Goal: Task Accomplishment & Management: Manage account settings

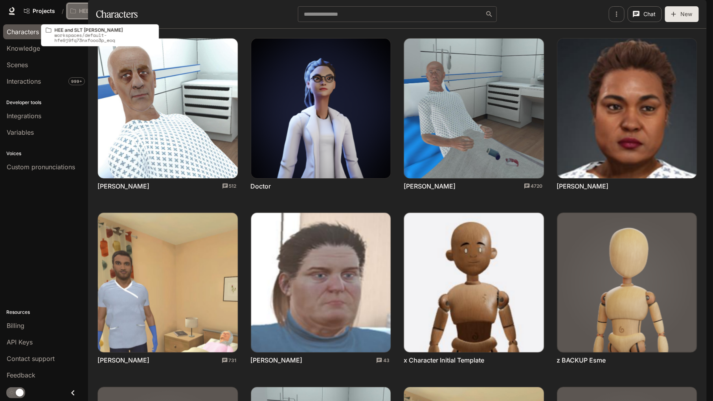
click at [72, 11] on icon "Open workspace menu" at bounding box center [73, 11] width 6 height 6
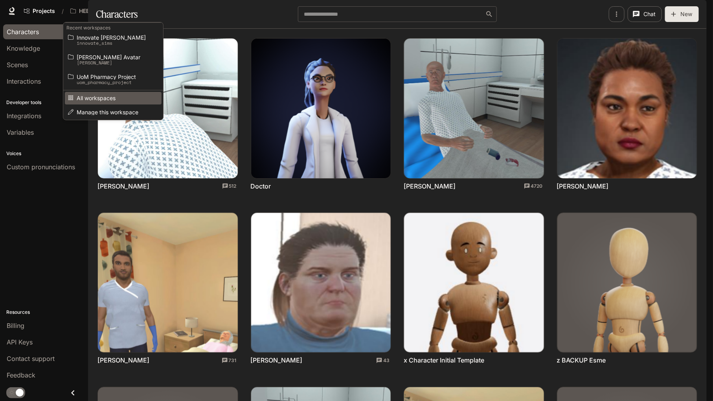
click at [109, 98] on span "All workspaces" at bounding box center [112, 98] width 71 height 6
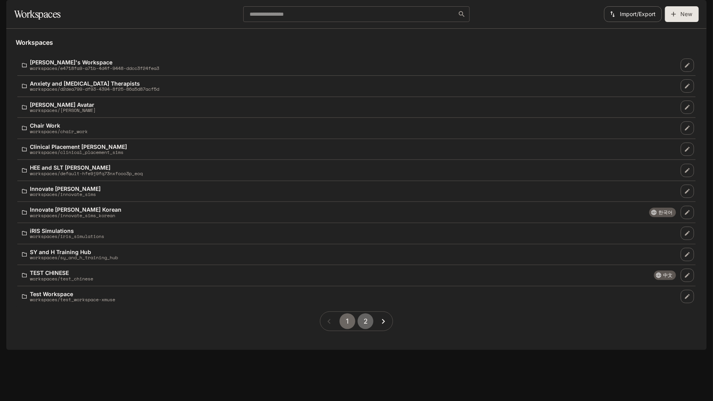
click at [367, 329] on button "2" at bounding box center [366, 322] width 16 height 16
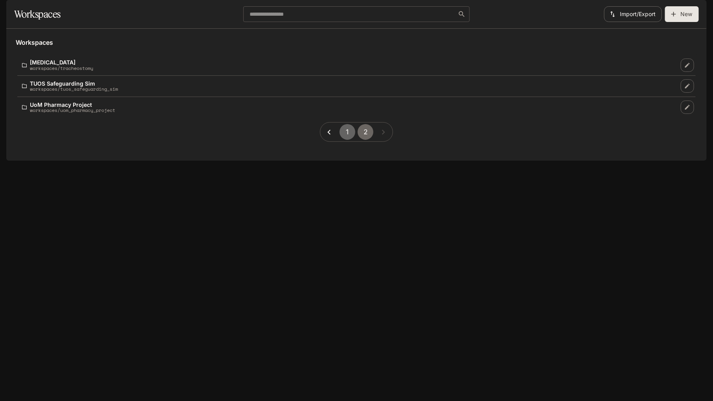
click at [350, 140] on button "1" at bounding box center [347, 132] width 16 height 16
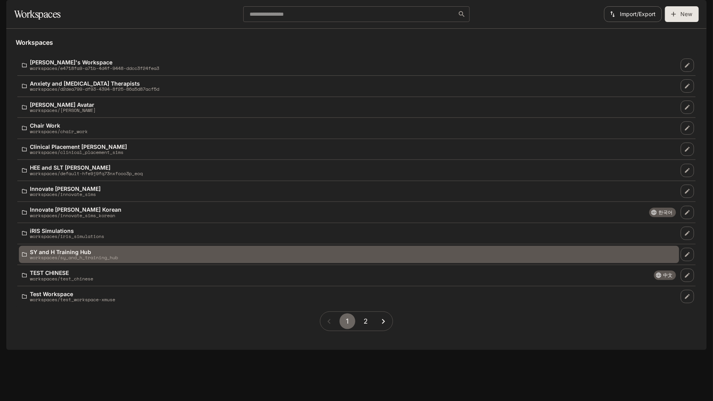
click at [90, 260] on p "workspaces/sy_and_h_training_hub" at bounding box center [74, 257] width 88 height 5
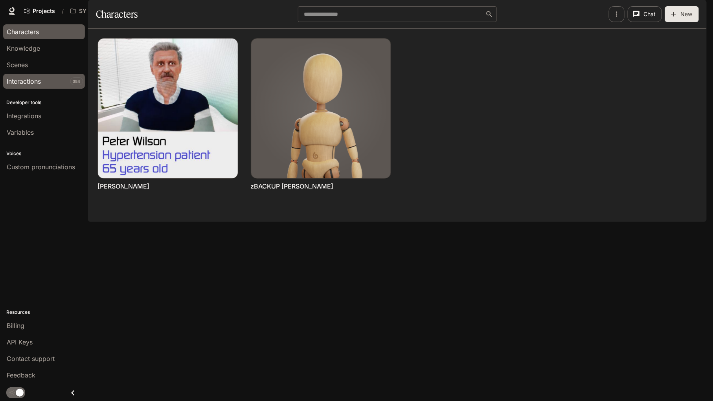
click at [34, 77] on span "Interactions" at bounding box center [24, 81] width 34 height 9
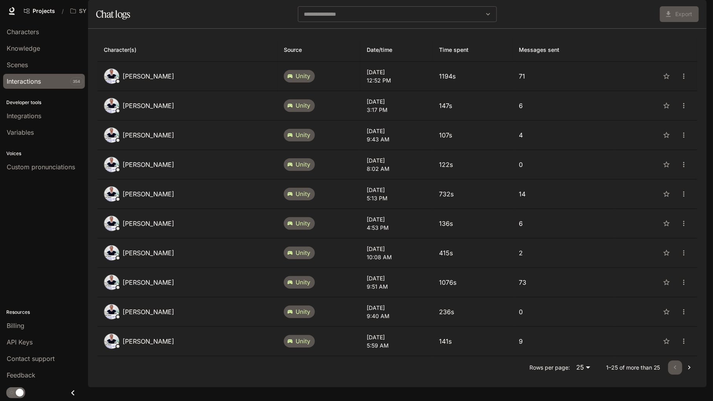
click at [143, 81] on p "[PERSON_NAME]" at bounding box center [148, 76] width 51 height 9
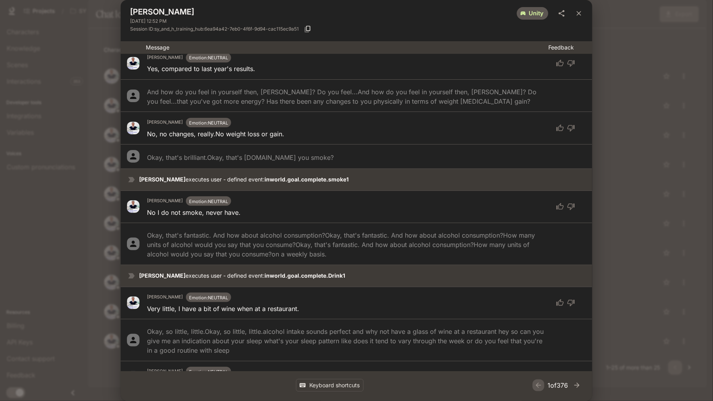
scroll to position [1047, 0]
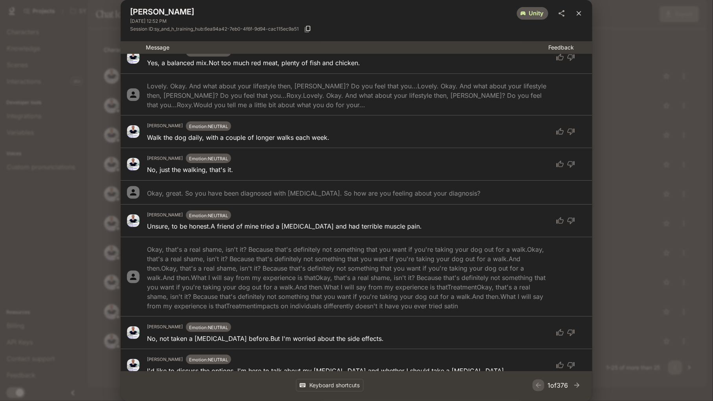
click at [582, 11] on icon "close" at bounding box center [579, 13] width 8 height 8
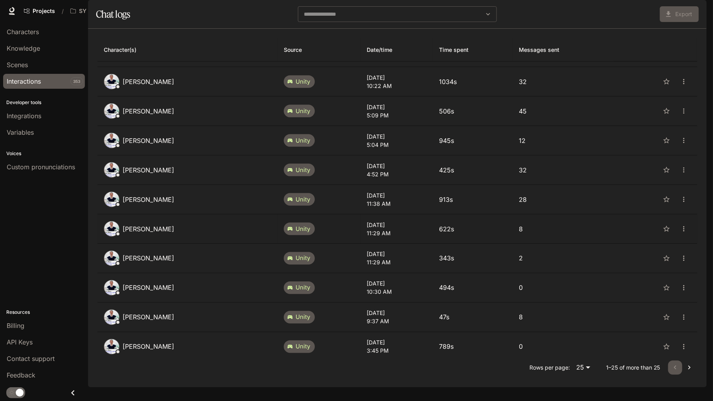
scroll to position [14, 0]
click at [686, 372] on icon "Go to next page" at bounding box center [689, 368] width 8 height 8
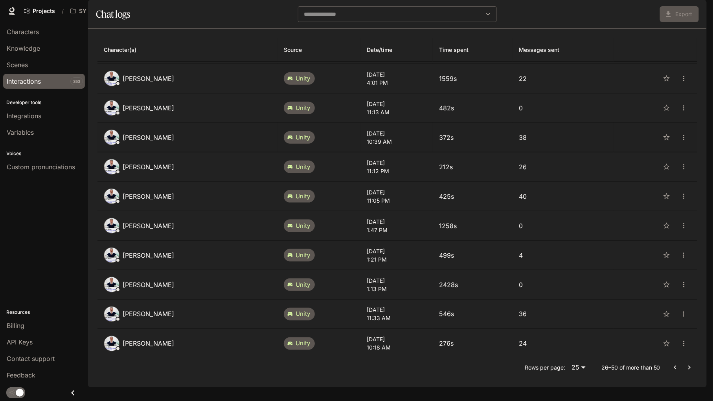
scroll to position [286, 0]
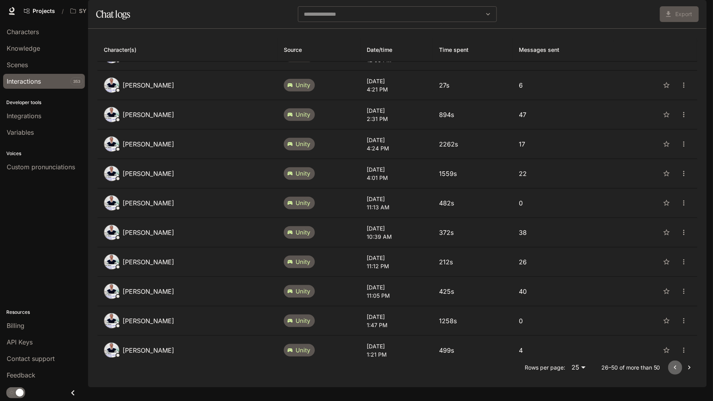
click at [673, 372] on icon "Go to previous page" at bounding box center [675, 368] width 8 height 8
click at [173, 240] on div "[PERSON_NAME]" at bounding box center [187, 233] width 167 height 16
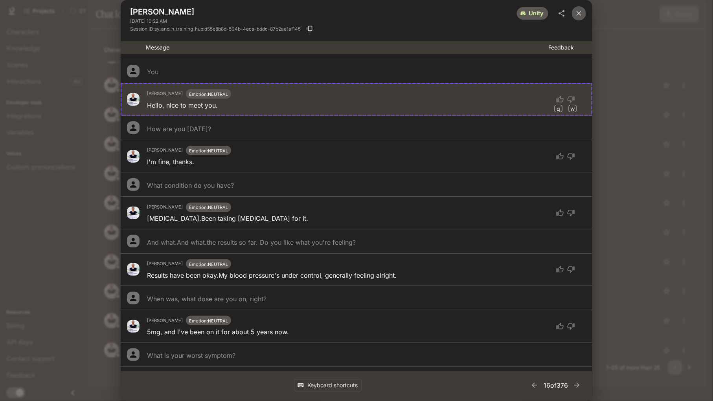
click at [578, 14] on icon "close" at bounding box center [579, 13] width 8 height 8
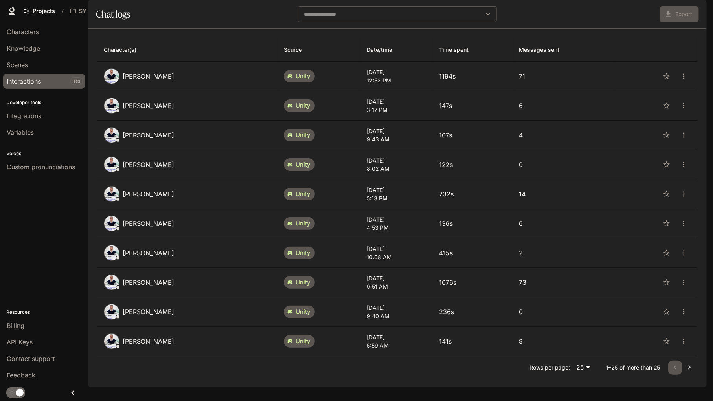
scroll to position [436, 0]
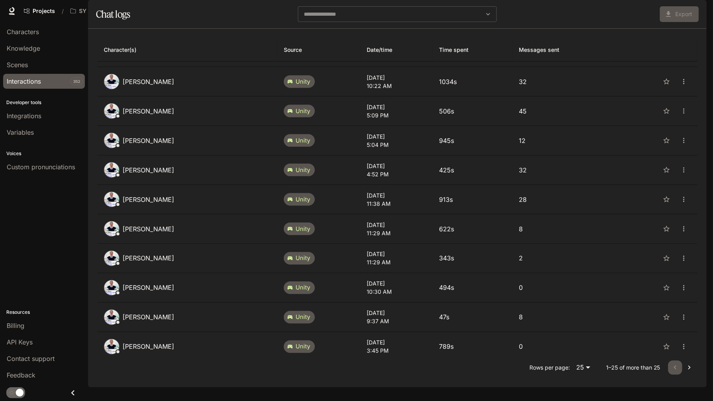
click at [685, 372] on icon "Go to next page" at bounding box center [689, 368] width 8 height 8
click at [689, 372] on icon "Go to next page" at bounding box center [689, 368] width 8 height 8
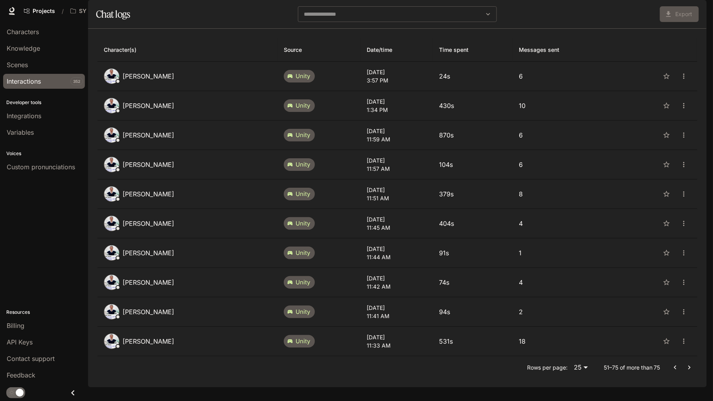
click at [675, 372] on icon "Go to previous page" at bounding box center [675, 368] width 8 height 8
click at [669, 375] on button "Go to previous page" at bounding box center [675, 368] width 14 height 14
click at [34, 33] on span "Characters" at bounding box center [23, 31] width 32 height 9
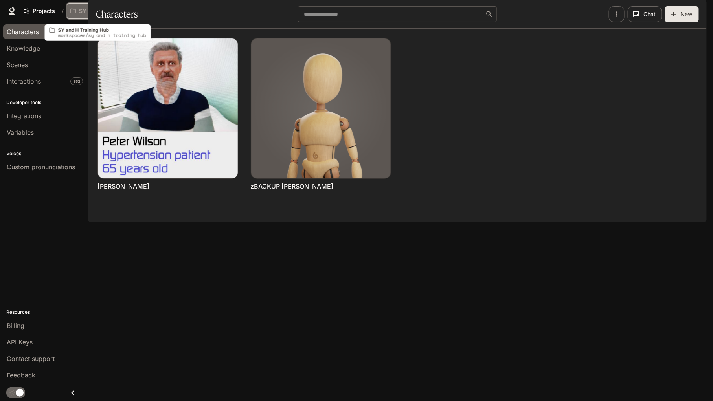
click at [87, 11] on p "SY and H Training Hub" at bounding box center [101, 11] width 44 height 7
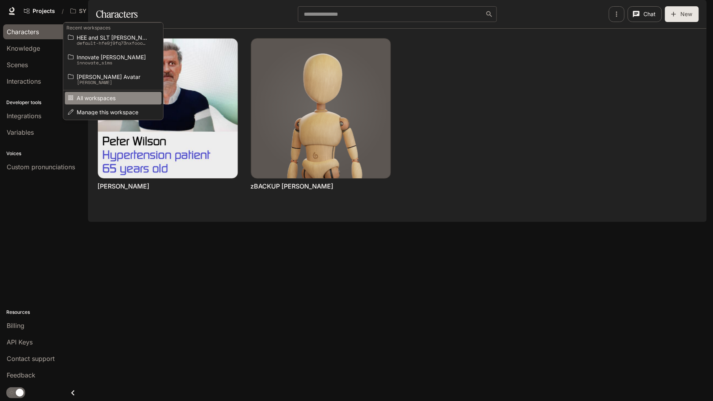
click at [106, 93] on link "All workspaces" at bounding box center [113, 98] width 97 height 12
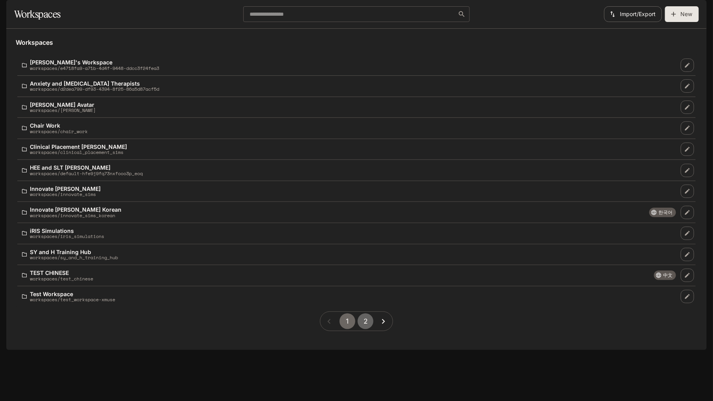
click at [367, 329] on button "2" at bounding box center [366, 322] width 16 height 16
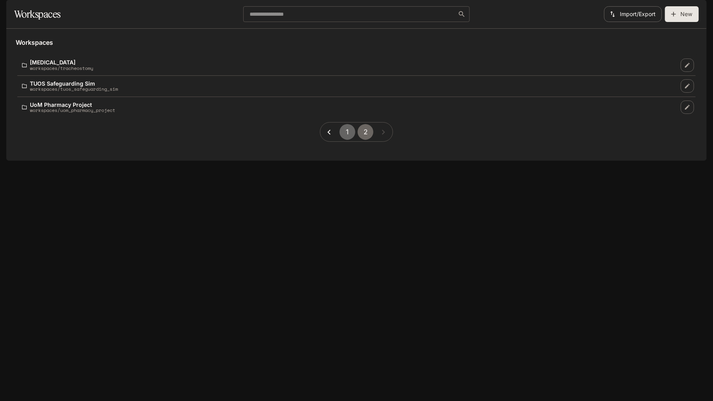
click at [345, 140] on button "1" at bounding box center [347, 132] width 16 height 16
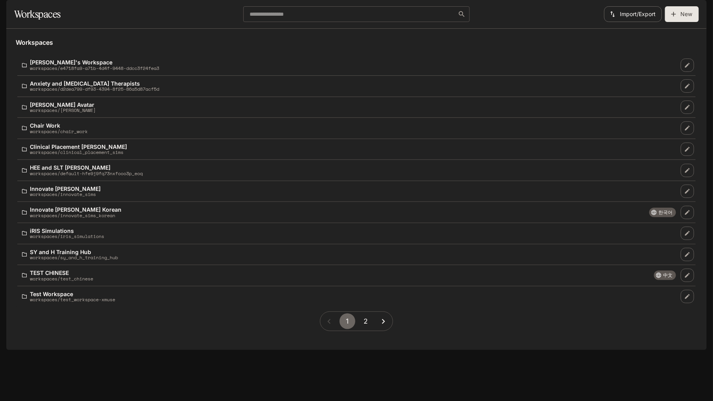
click at [228, 337] on div "1 2" at bounding box center [356, 321] width 681 height 32
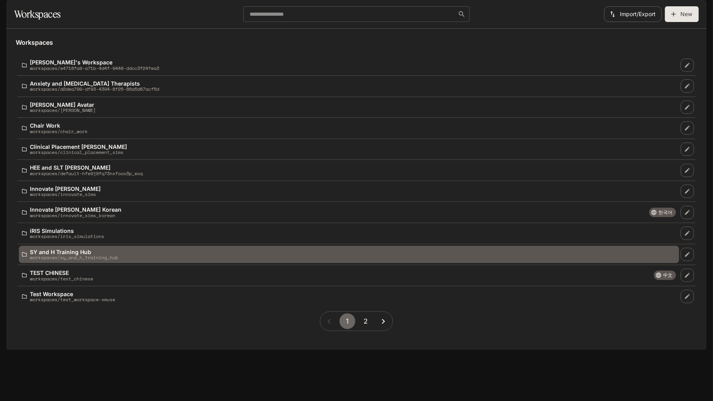
click at [95, 260] on p "workspaces/sy_and_h_training_hub" at bounding box center [74, 257] width 88 height 5
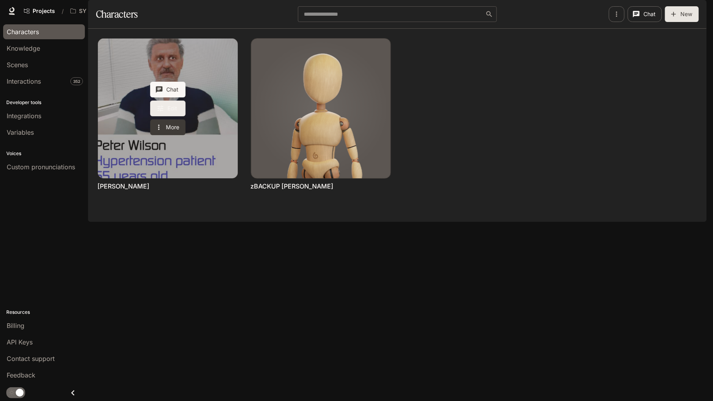
click at [161, 112] on icon "Edit Peter Wilson" at bounding box center [160, 109] width 8 height 8
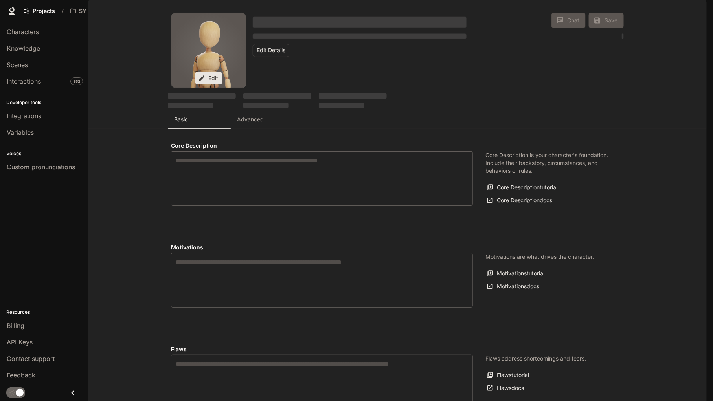
type textarea "**********"
type input "**********"
type input "*"
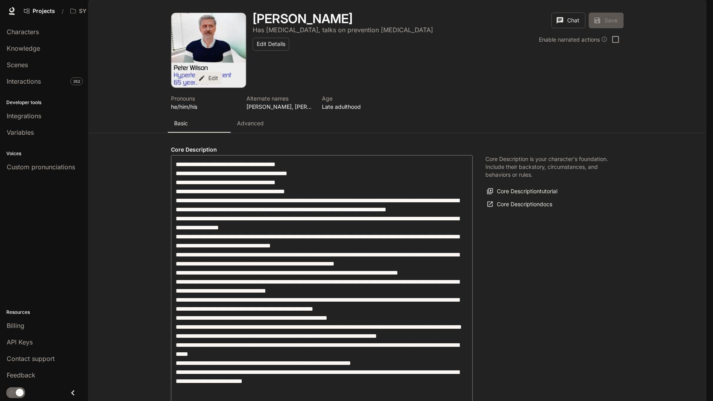
type input "**********"
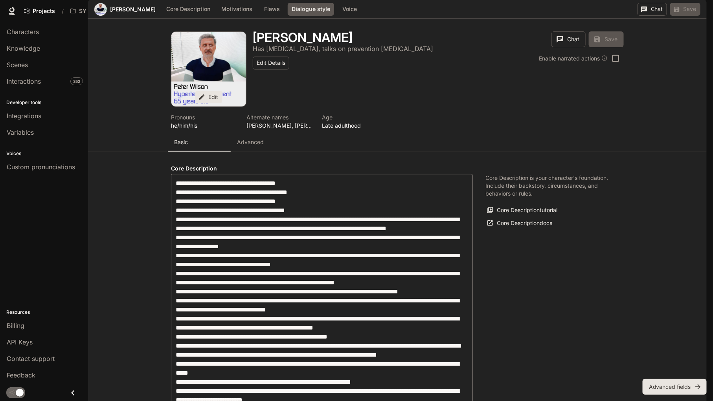
scroll to position [781, 0]
click at [32, 81] on span "Interactions" at bounding box center [24, 81] width 34 height 9
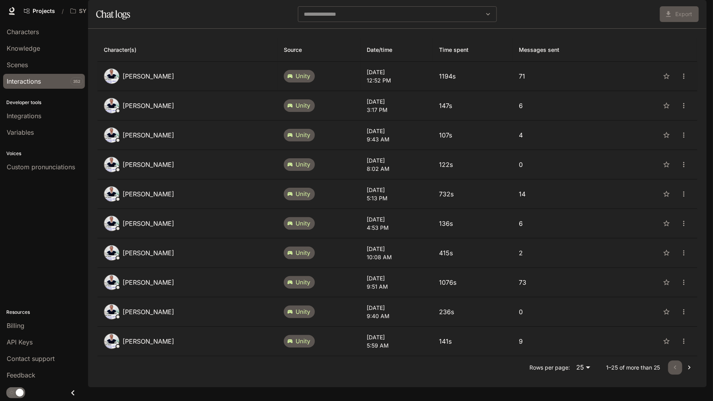
click at [145, 81] on p "[PERSON_NAME]" at bounding box center [148, 76] width 51 height 9
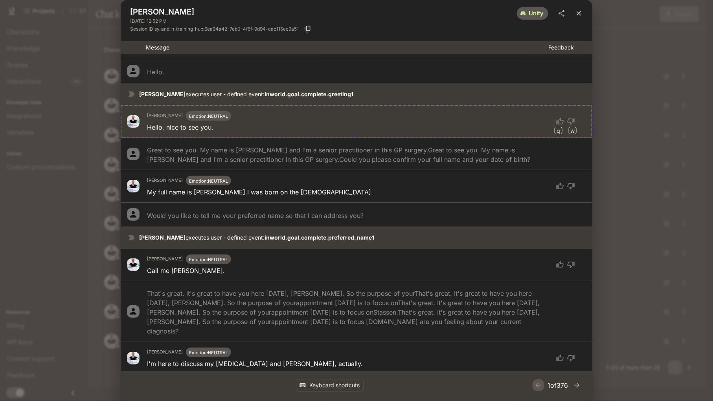
click at [579, 13] on icon "close" at bounding box center [578, 13] width 5 height 5
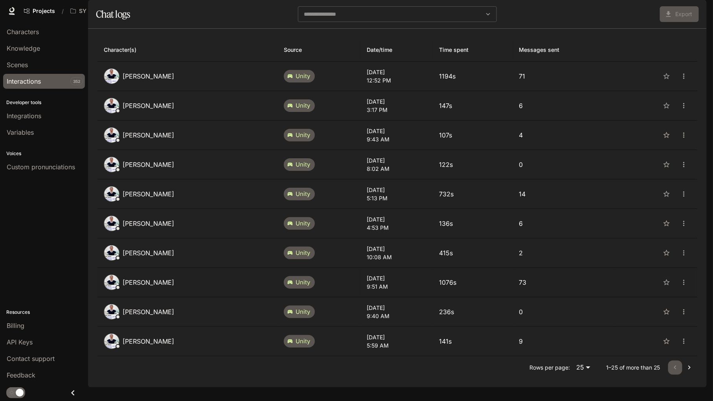
click at [158, 287] on p "[PERSON_NAME]" at bounding box center [148, 282] width 51 height 9
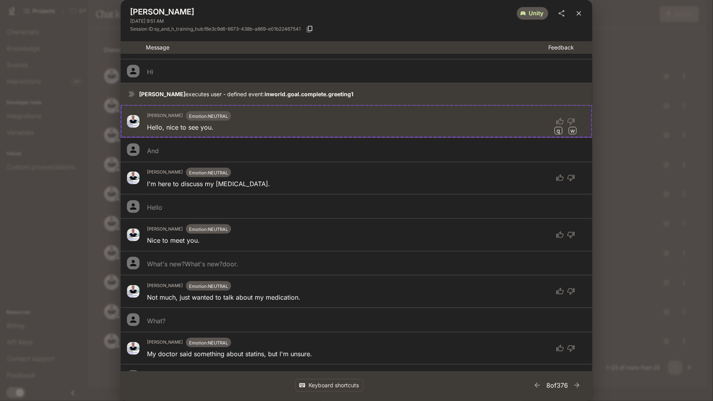
drag, startPoint x: 575, startPoint y: 12, endPoint x: 471, endPoint y: 37, distance: 106.5
click at [576, 12] on icon "close" at bounding box center [579, 13] width 8 height 8
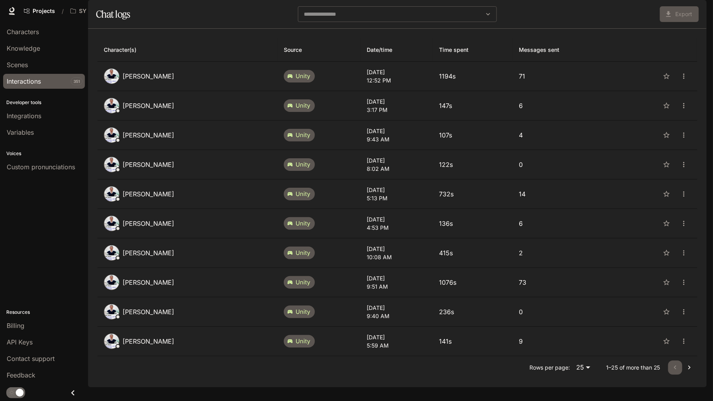
scroll to position [381, 0]
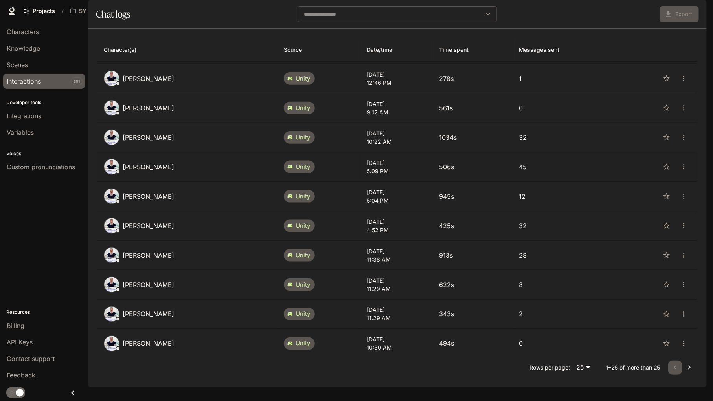
click at [377, 175] on p "5:09 PM" at bounding box center [397, 171] width 60 height 8
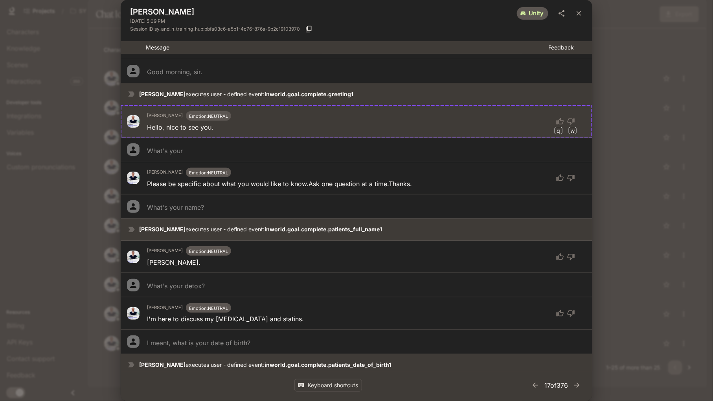
click at [564, 33] on div "Session ID: sy_and_h_training_hub:bbfa03c6-a5b1-4c76-876a-9b2c19103970" at bounding box center [356, 29] width 453 height 12
click at [577, 19] on button "close" at bounding box center [579, 13] width 14 height 14
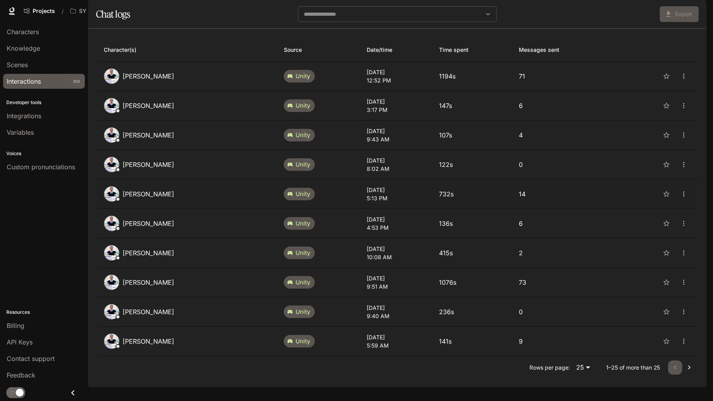
scroll to position [381, 0]
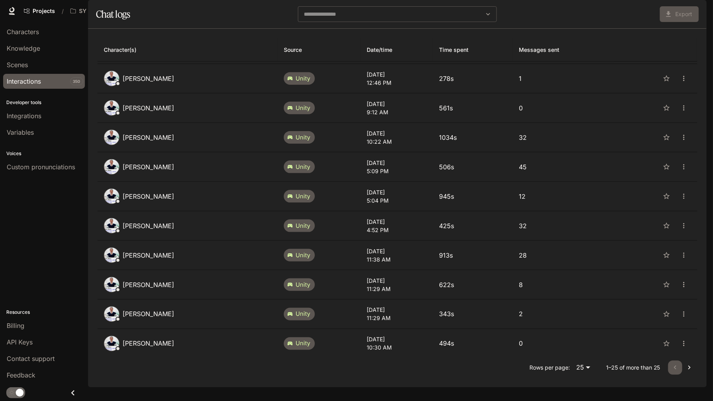
click at [45, 82] on div "Interactions" at bounding box center [44, 81] width 75 height 9
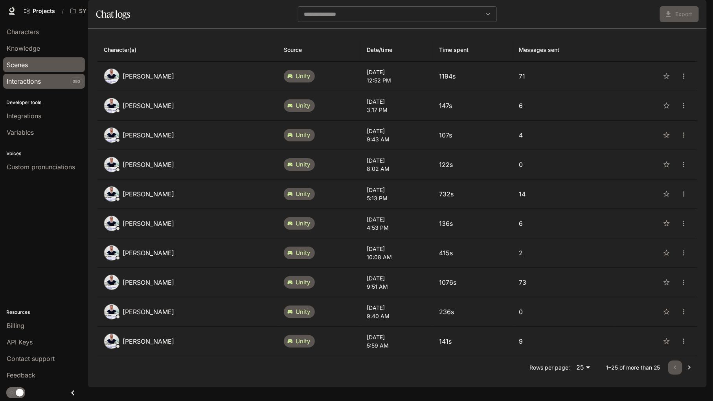
click at [35, 66] on div "Scenes" at bounding box center [44, 64] width 75 height 9
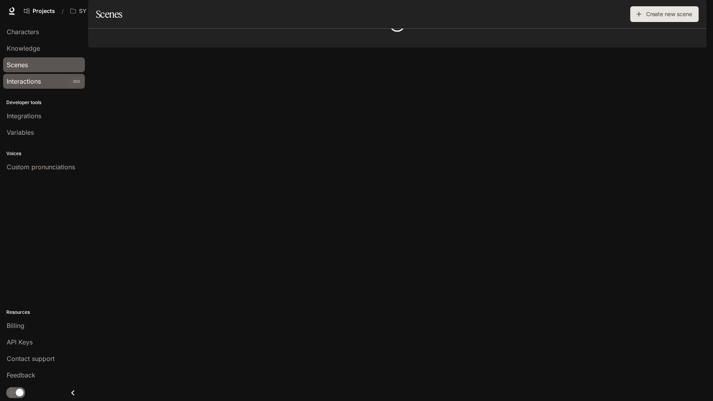
click at [42, 82] on div "Interactions" at bounding box center [44, 81] width 75 height 9
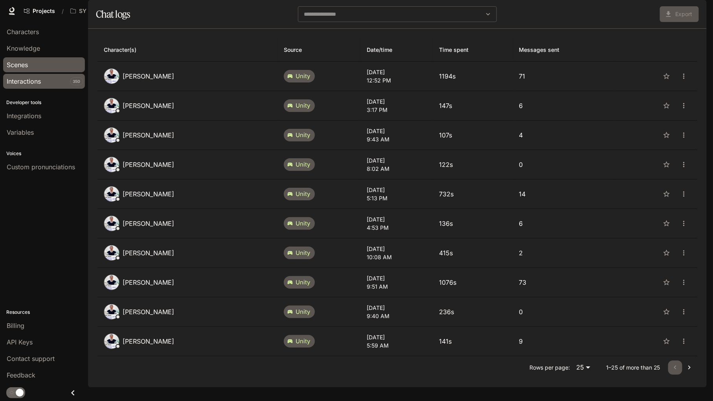
click at [43, 63] on div "Scenes" at bounding box center [44, 64] width 75 height 9
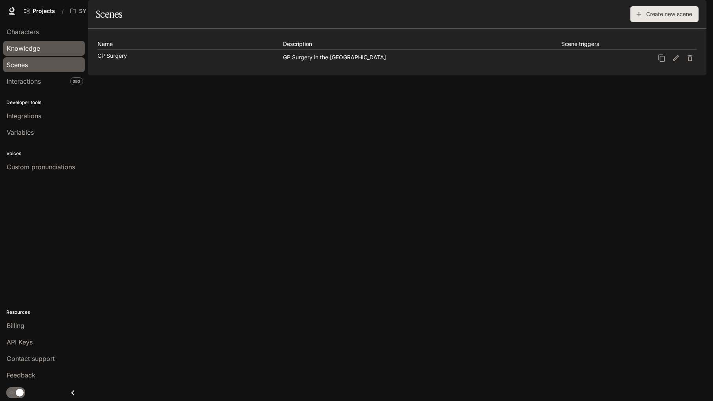
click at [46, 48] on div "Knowledge" at bounding box center [44, 48] width 75 height 9
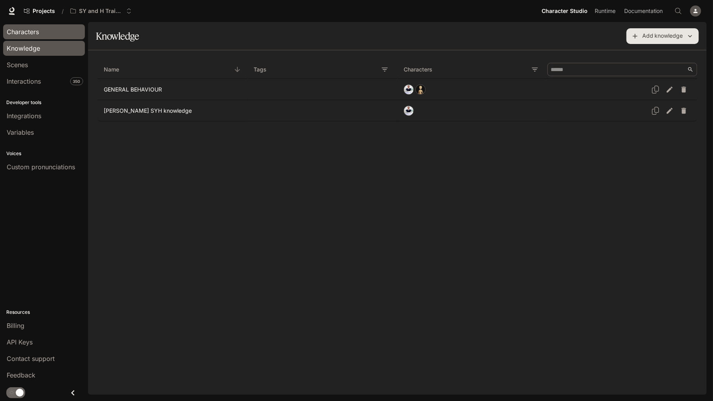
click at [47, 28] on div "Characters" at bounding box center [44, 31] width 75 height 9
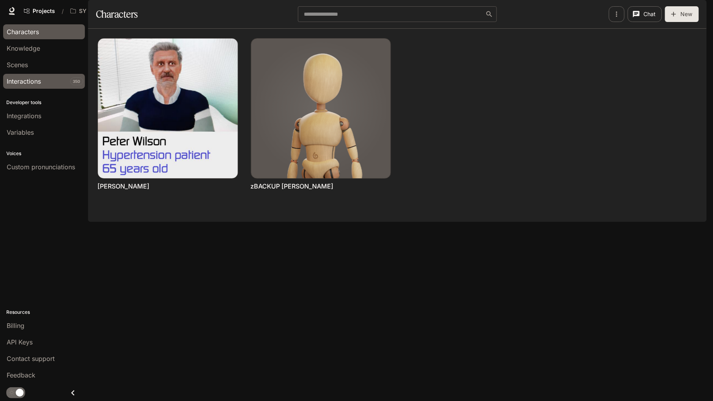
click at [50, 84] on div "Interactions" at bounding box center [44, 81] width 75 height 9
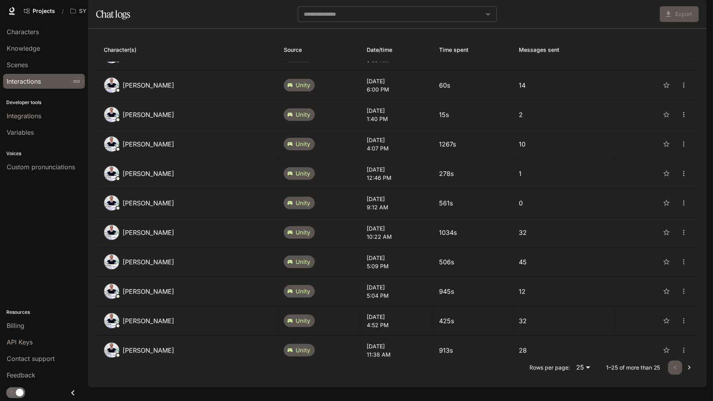
scroll to position [381, 0]
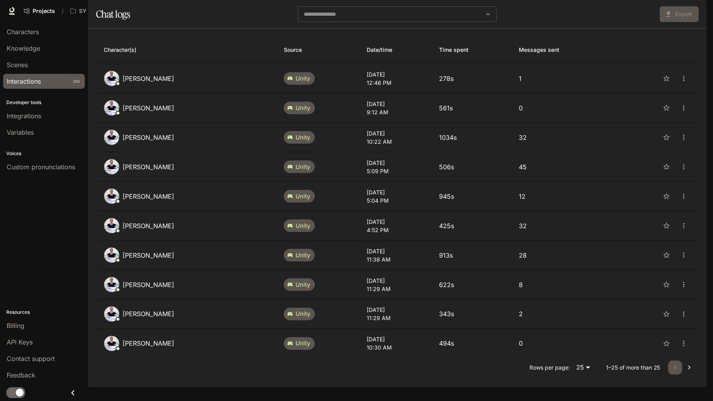
click at [685, 372] on icon "Go to next page" at bounding box center [689, 368] width 8 height 8
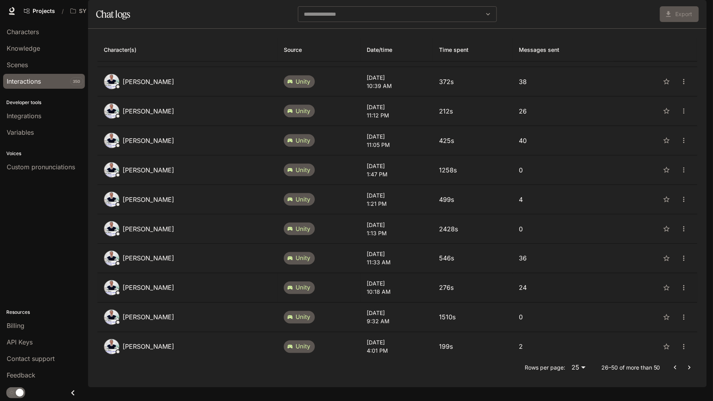
scroll to position [14, 0]
click at [34, 29] on span "Characters" at bounding box center [23, 31] width 32 height 9
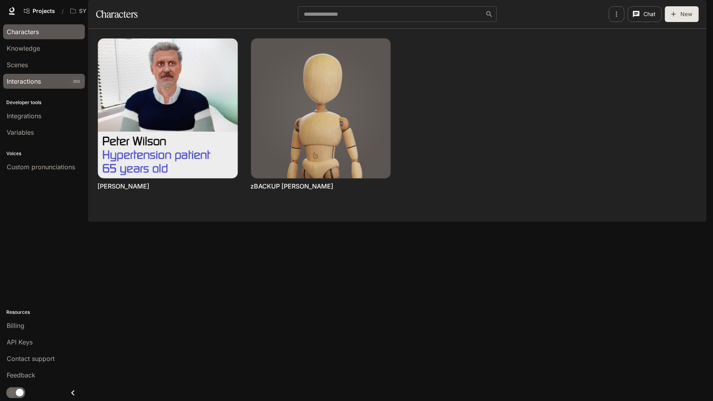
click at [44, 82] on div "Interactions" at bounding box center [44, 81] width 75 height 9
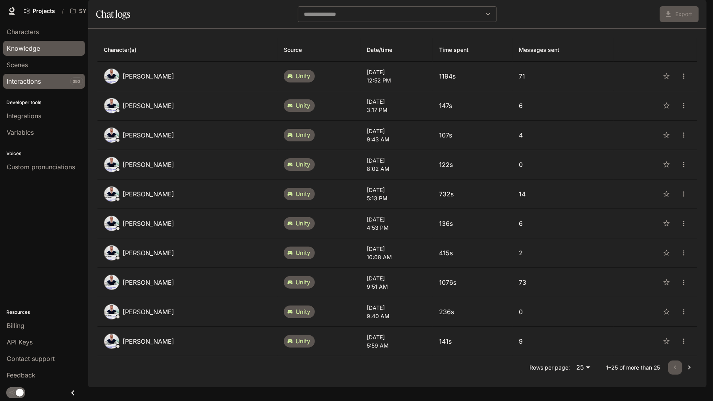
click at [43, 50] on div "Knowledge" at bounding box center [44, 48] width 75 height 9
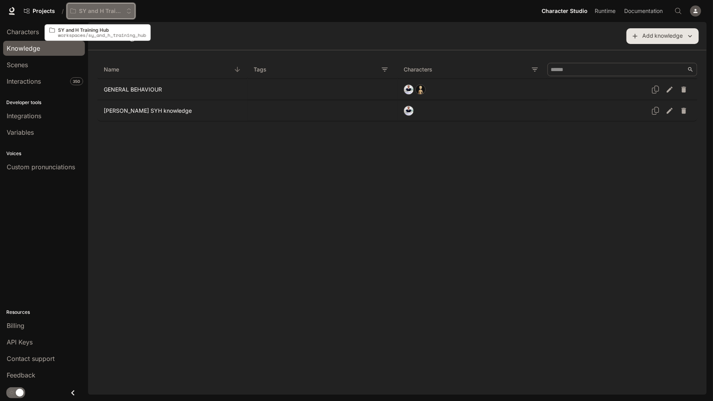
click at [98, 6] on button "SY and H Training Hub" at bounding box center [101, 11] width 68 height 16
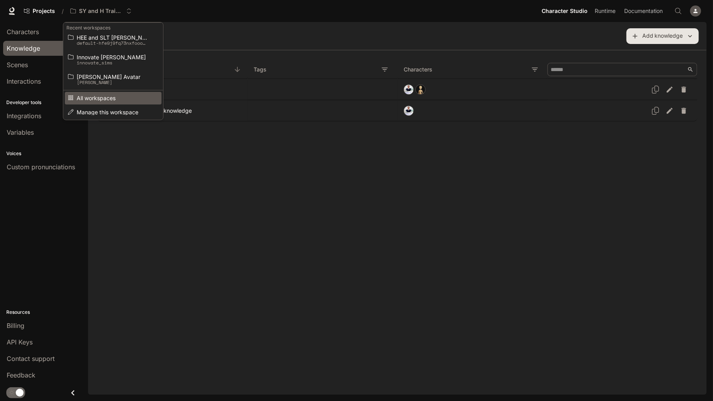
click at [109, 100] on span "All workspaces" at bounding box center [112, 98] width 71 height 6
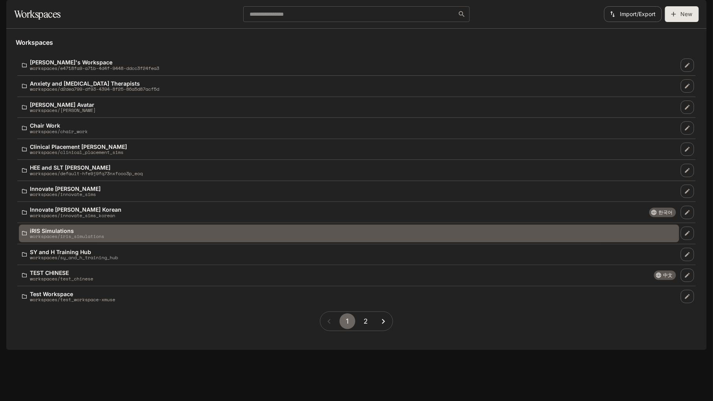
click at [89, 234] on p "iRIS Simulations" at bounding box center [67, 231] width 74 height 6
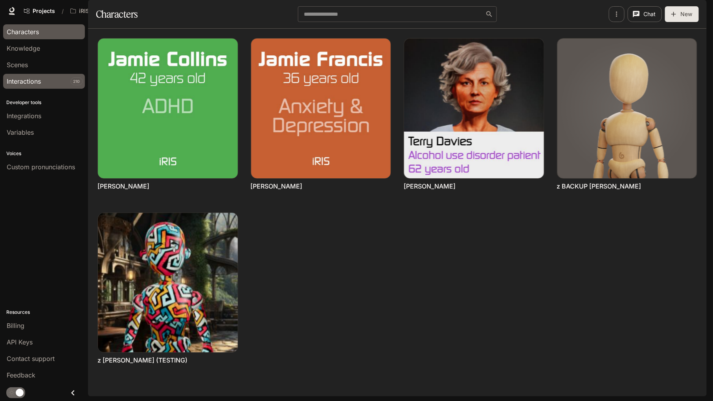
click at [38, 83] on span "Interactions" at bounding box center [24, 81] width 34 height 9
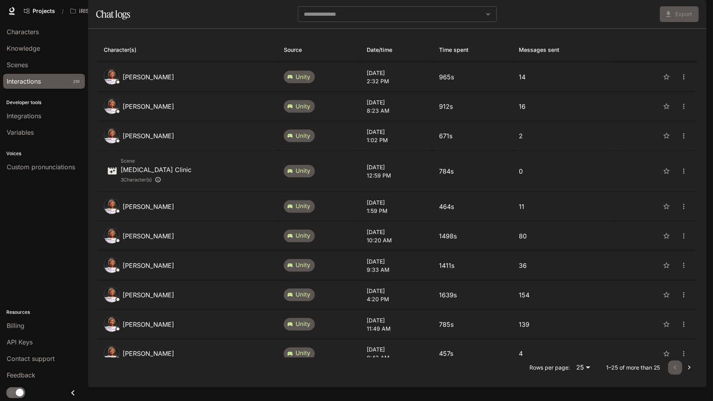
scroll to position [448, 0]
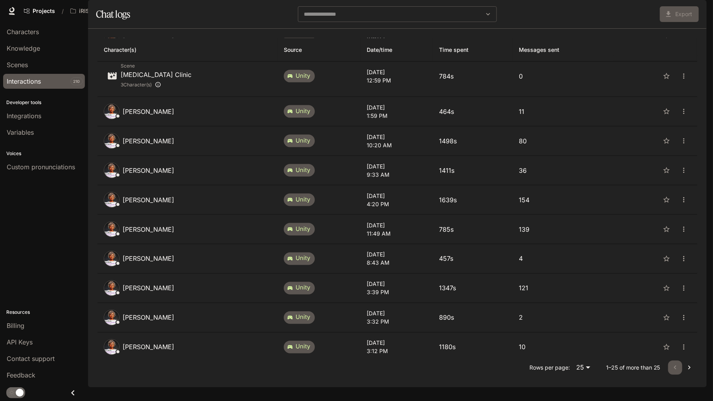
click at [688, 372] on icon "Go to next page" at bounding box center [689, 368] width 8 height 8
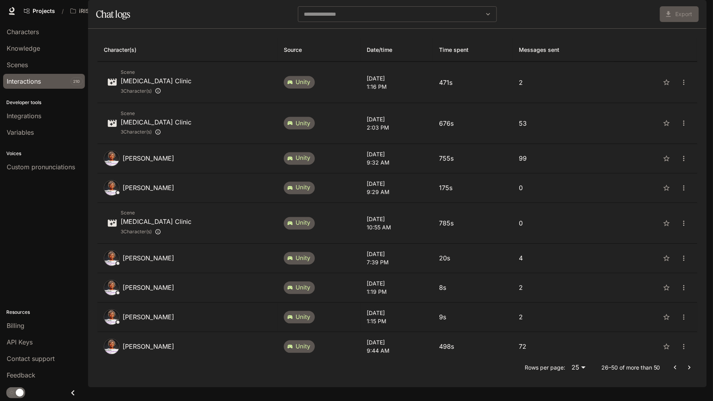
scroll to position [14, 0]
click at [685, 372] on icon "Go to next page" at bounding box center [689, 368] width 8 height 8
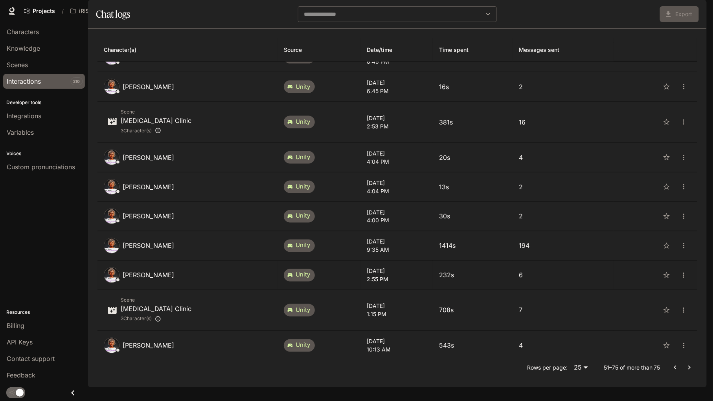
scroll to position [563, 0]
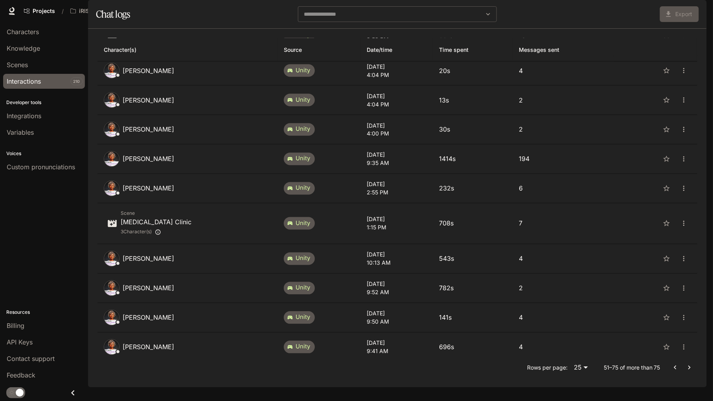
click at [688, 370] on icon "Go to next page" at bounding box center [689, 368] width 2 height 4
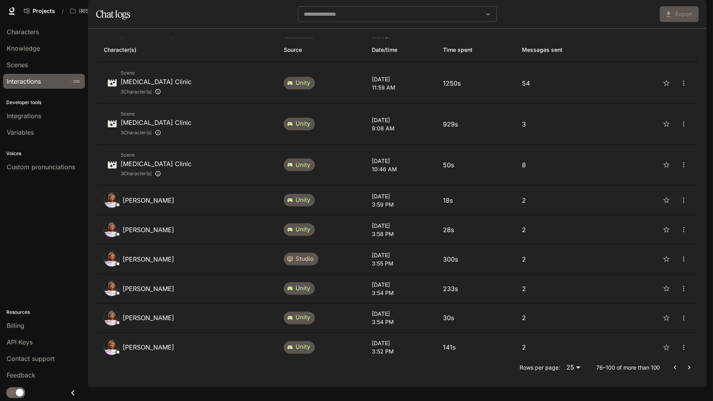
scroll to position [552, 0]
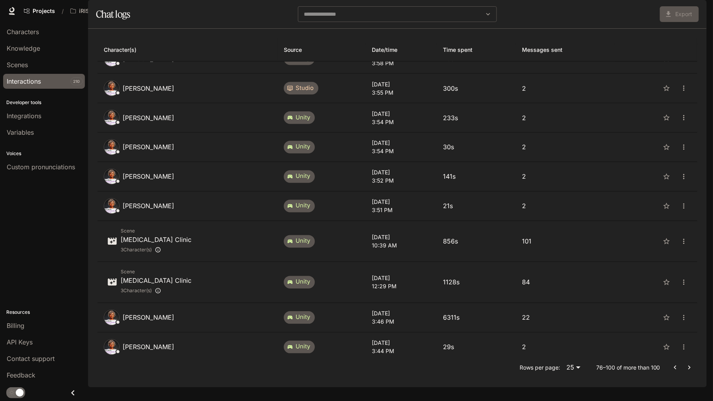
click at [671, 372] on icon "Go to previous page" at bounding box center [675, 368] width 8 height 8
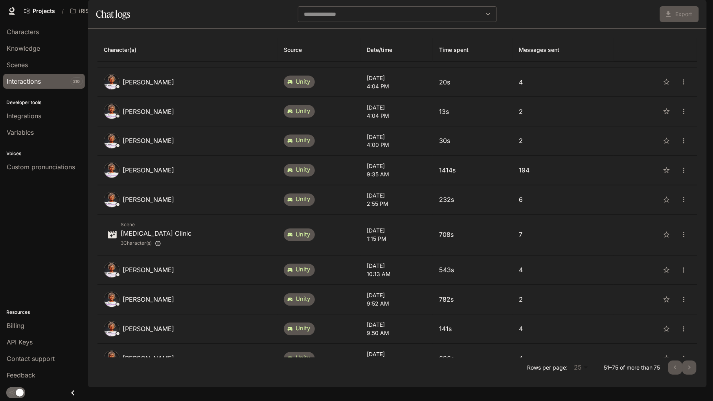
scroll to position [563, 0]
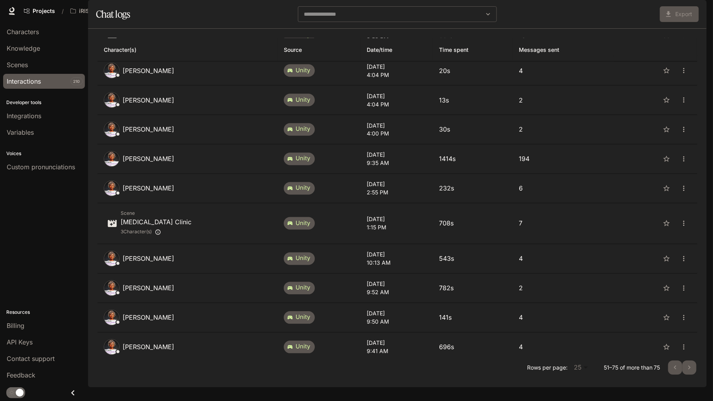
click at [670, 374] on div at bounding box center [682, 368] width 28 height 14
click at [671, 372] on icon "Go to previous page" at bounding box center [675, 368] width 8 height 8
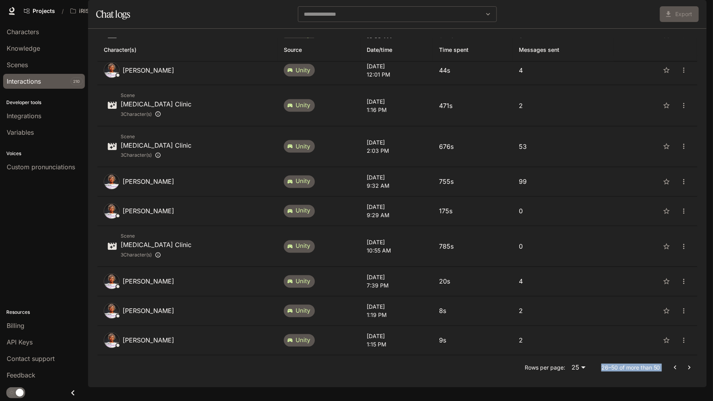
scroll to position [231, 0]
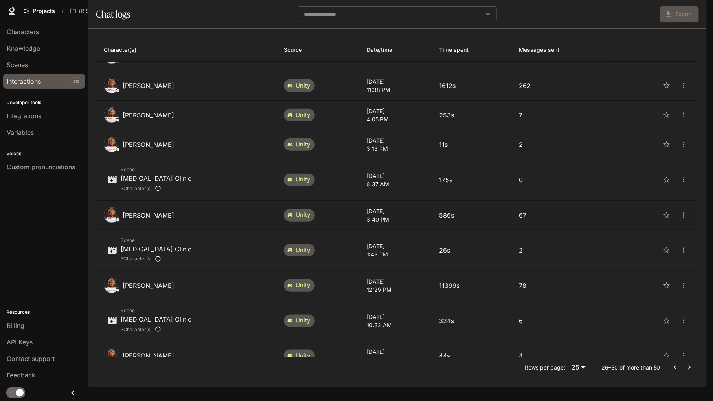
click at [393, 215] on p "[DATE]" at bounding box center [397, 211] width 60 height 8
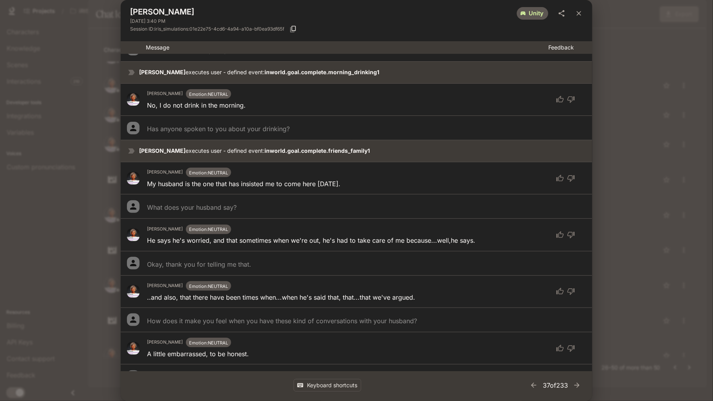
scroll to position [862, 0]
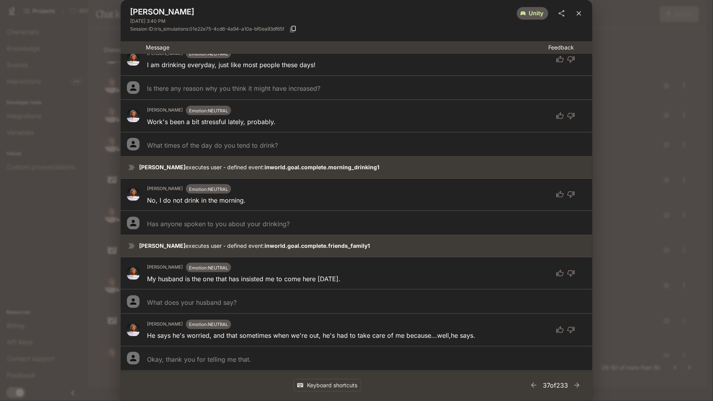
click at [580, 17] on button "close" at bounding box center [579, 13] width 14 height 14
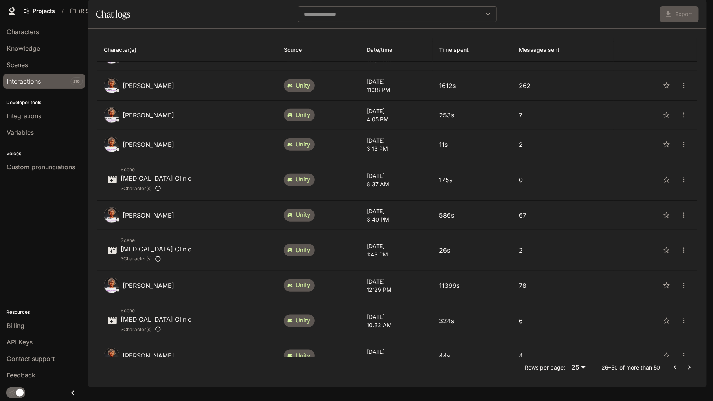
scroll to position [540, 0]
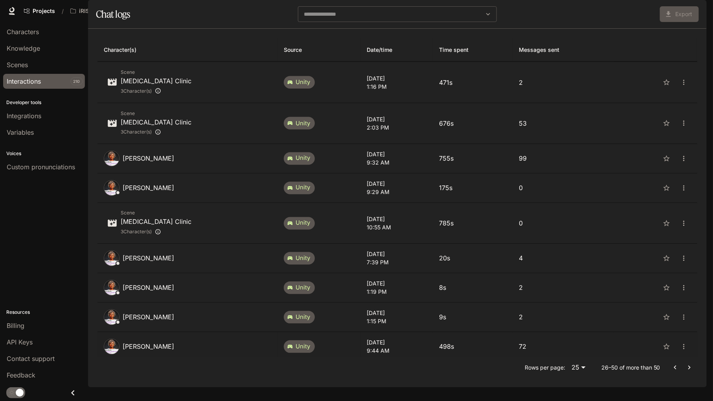
click at [202, 356] on td "[PERSON_NAME]" at bounding box center [187, 346] width 180 height 29
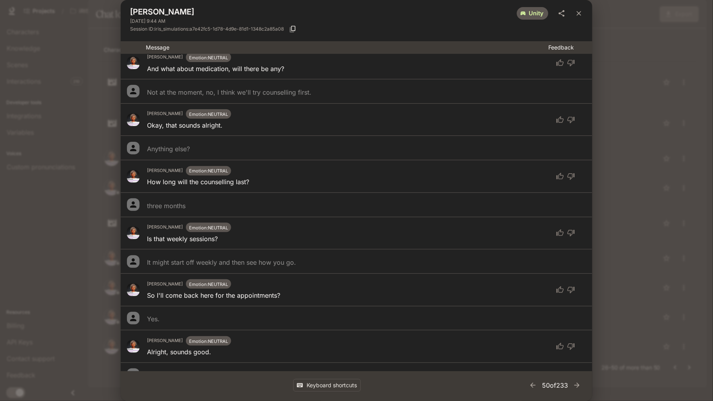
scroll to position [1146, 0]
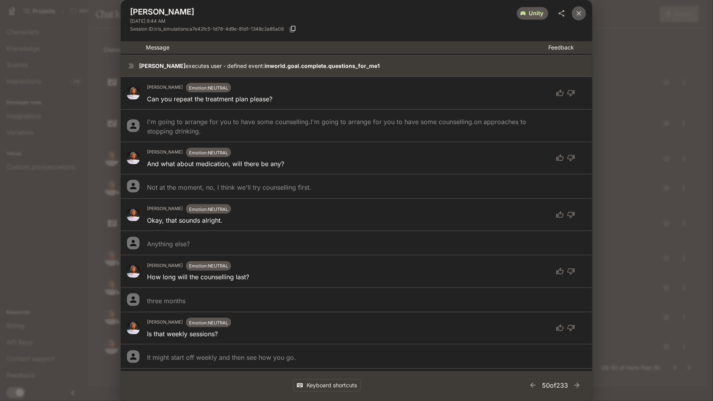
click at [578, 14] on icon "close" at bounding box center [578, 13] width 5 height 5
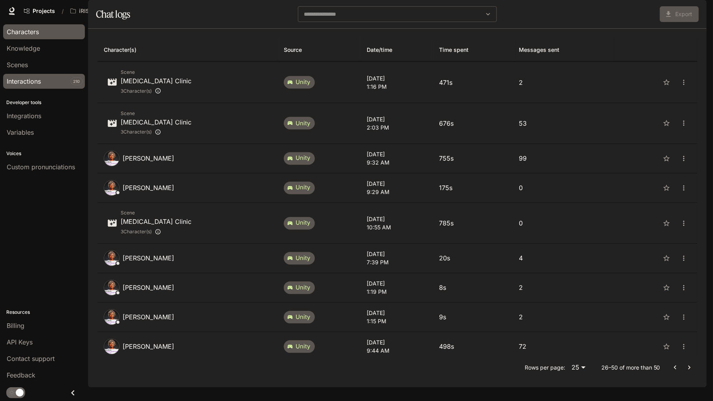
click at [40, 34] on div "Characters" at bounding box center [44, 31] width 75 height 9
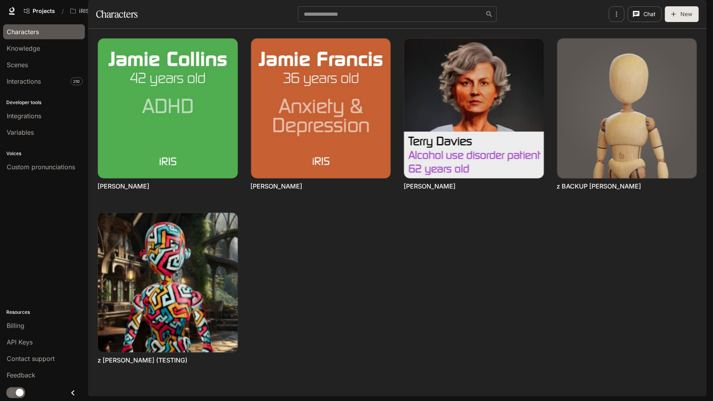
click at [29, 73] on li "Interactions 210" at bounding box center [44, 81] width 88 height 17
click at [29, 77] on span "Interactions" at bounding box center [24, 81] width 34 height 9
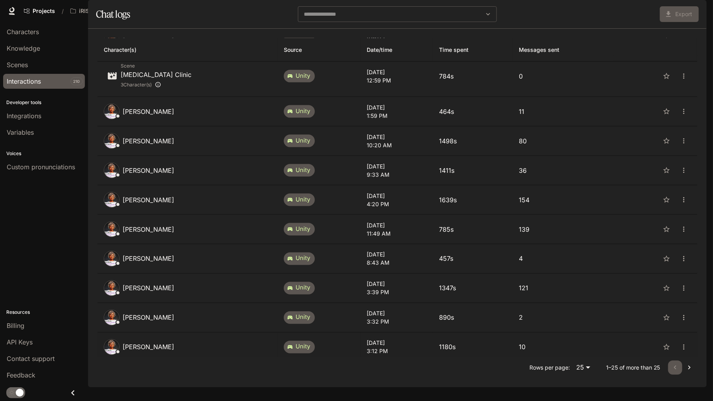
scroll to position [14, 0]
click at [685, 372] on icon "Go to next page" at bounding box center [689, 368] width 8 height 8
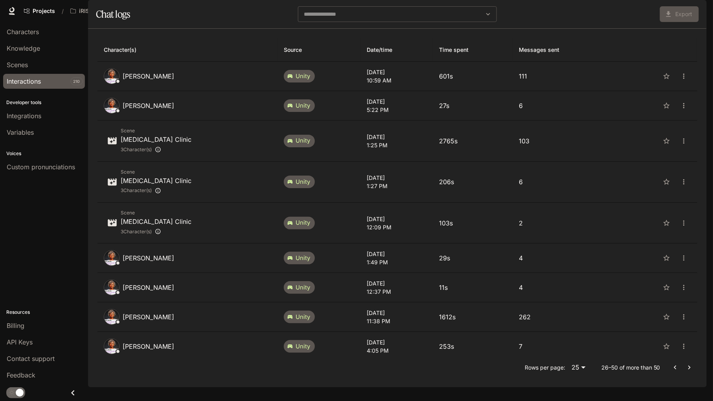
scroll to position [540, 0]
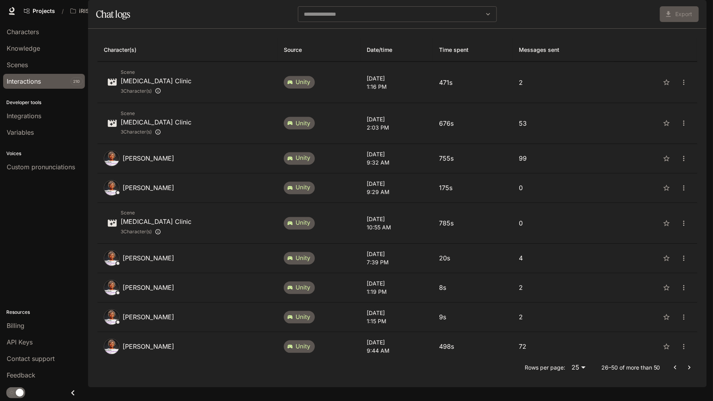
click at [688, 372] on icon "Go to next page" at bounding box center [689, 368] width 8 height 8
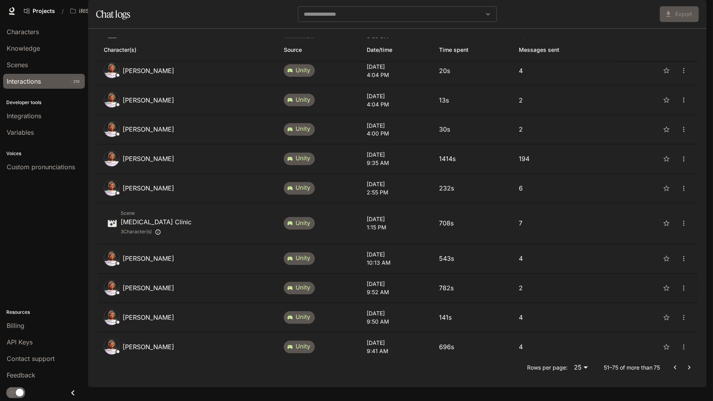
scroll to position [468, 0]
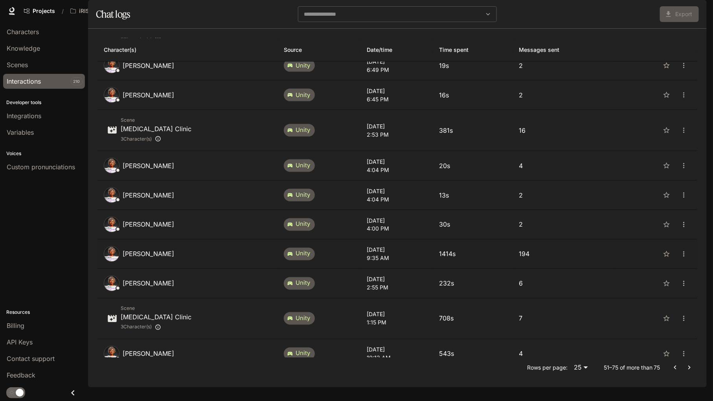
click at [369, 252] on p "[DATE]" at bounding box center [397, 250] width 60 height 8
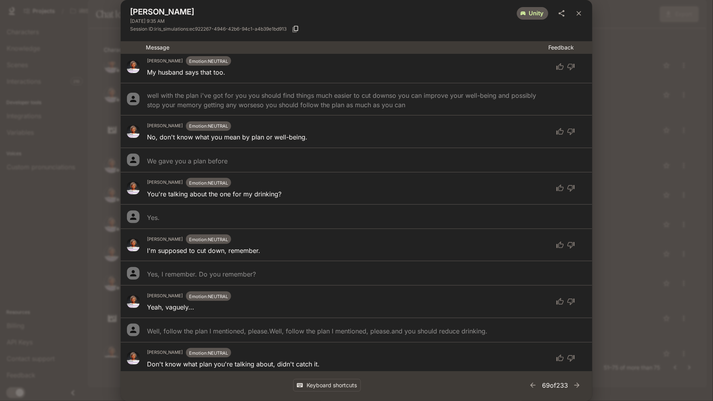
scroll to position [5739, 0]
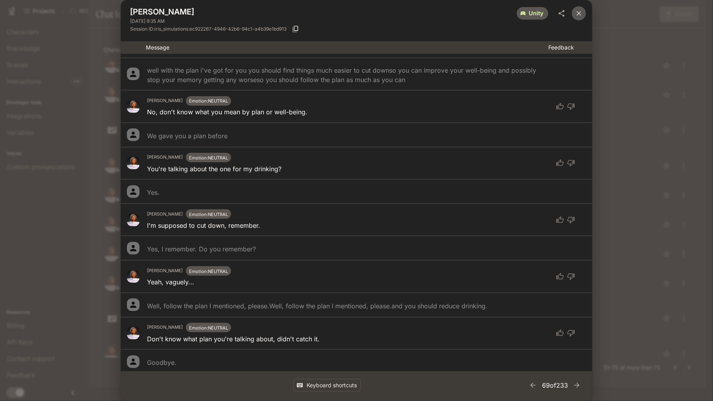
click at [576, 11] on icon "close" at bounding box center [578, 13] width 5 height 5
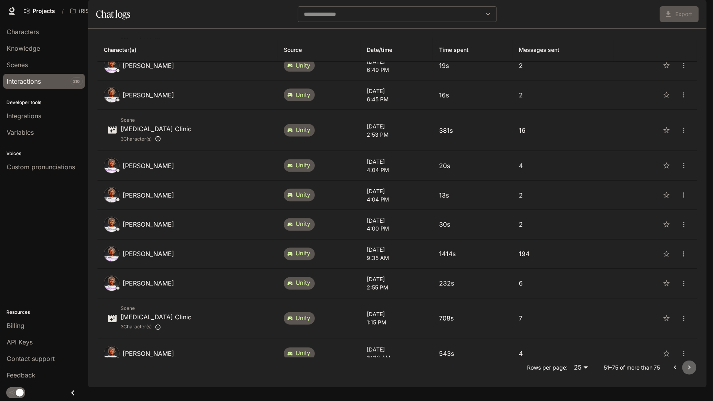
click at [682, 375] on button "Go to next page" at bounding box center [689, 368] width 14 height 14
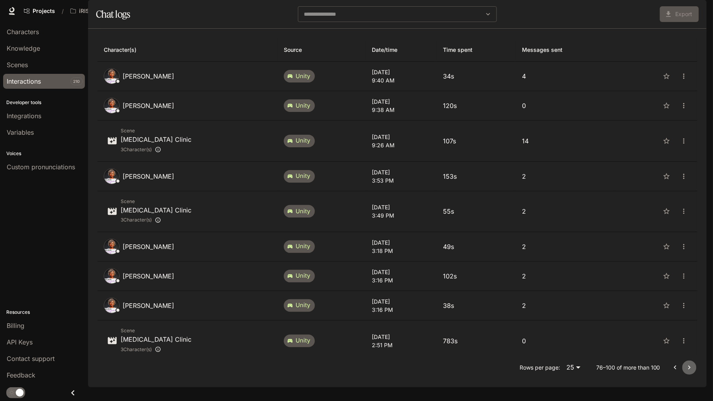
click at [687, 372] on icon "Go to next page" at bounding box center [689, 368] width 8 height 8
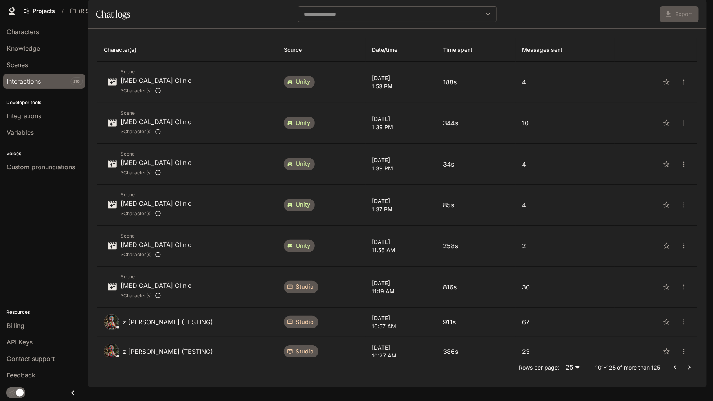
click at [674, 370] on icon "Go to previous page" at bounding box center [675, 368] width 2 height 4
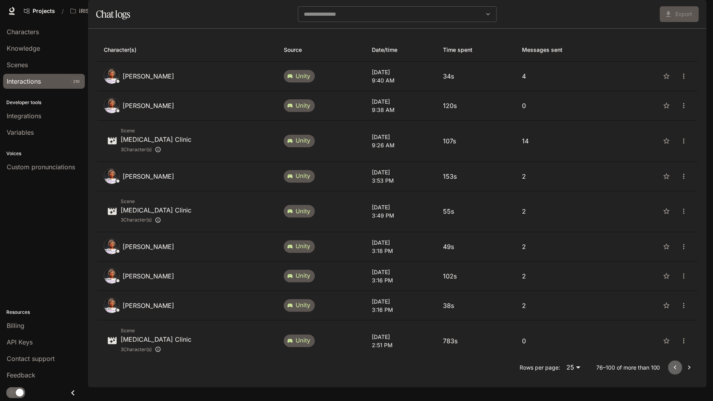
click at [674, 370] on icon "Go to previous page" at bounding box center [675, 368] width 2 height 4
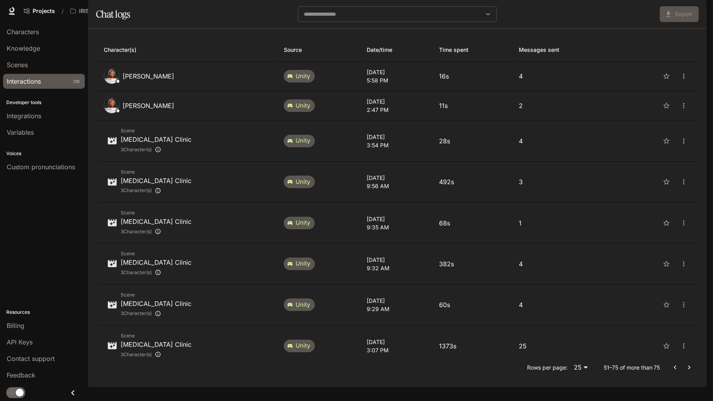
click at [674, 370] on icon "Go to previous page" at bounding box center [675, 368] width 2 height 4
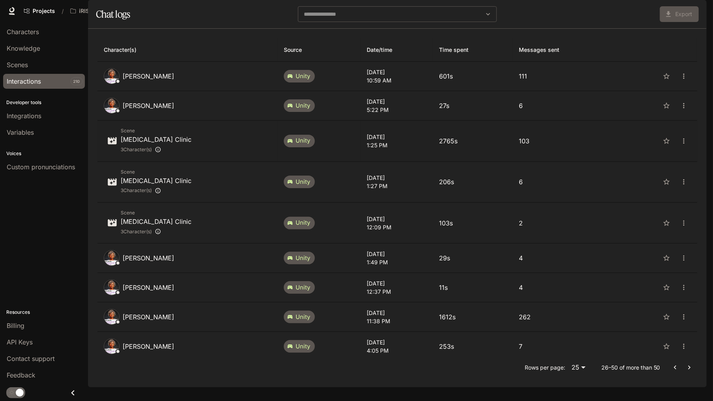
click at [360, 146] on td "[DATE] 1:25 PM" at bounding box center [396, 141] width 72 height 41
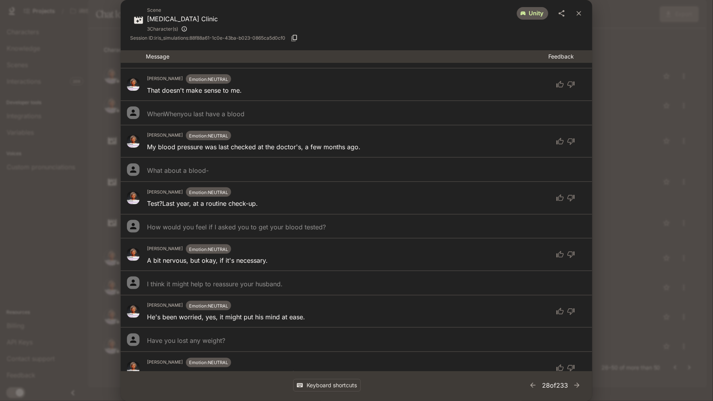
scroll to position [2814, 0]
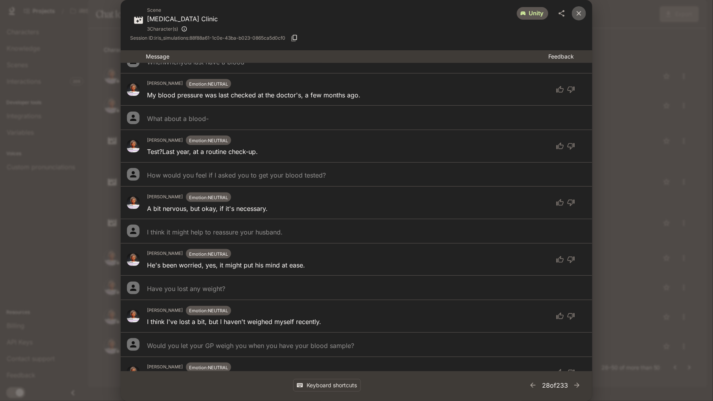
click at [575, 13] on icon "close" at bounding box center [579, 13] width 8 height 8
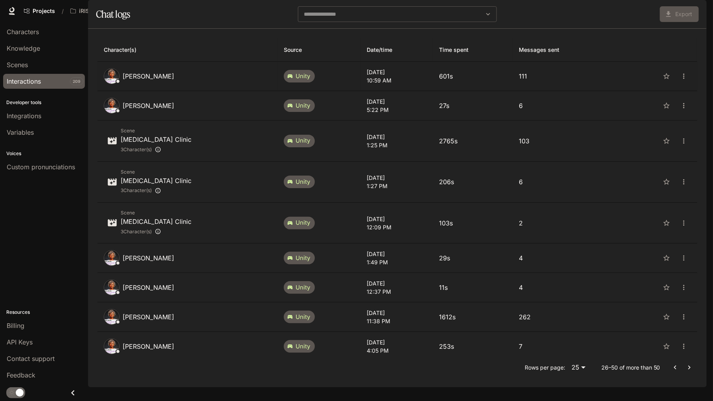
click at [367, 84] on p "10:59 AM" at bounding box center [397, 80] width 60 height 8
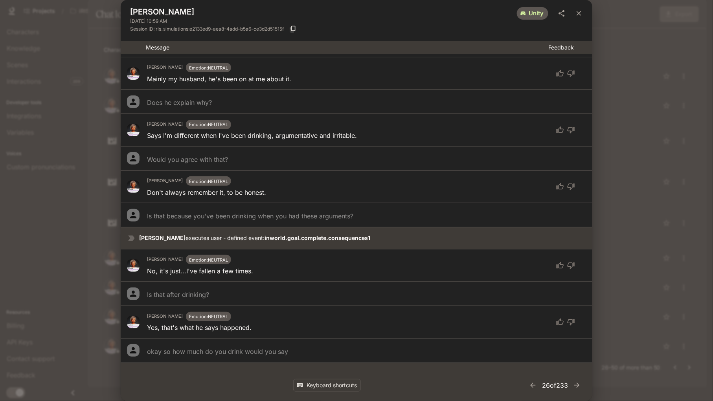
scroll to position [666, 0]
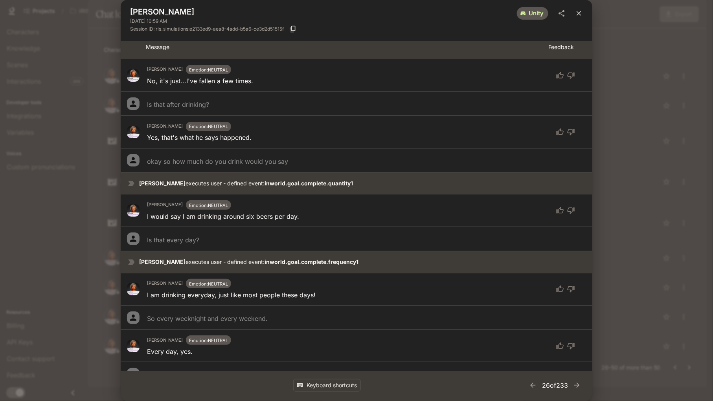
click at [577, 15] on icon "close" at bounding box center [578, 13] width 5 height 5
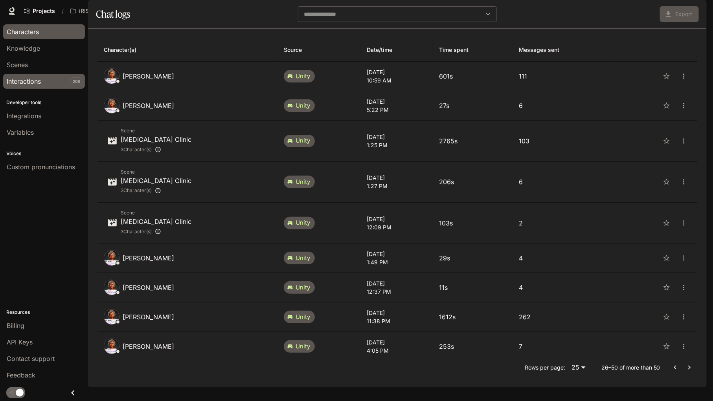
click at [38, 36] on span "Characters" at bounding box center [23, 31] width 32 height 9
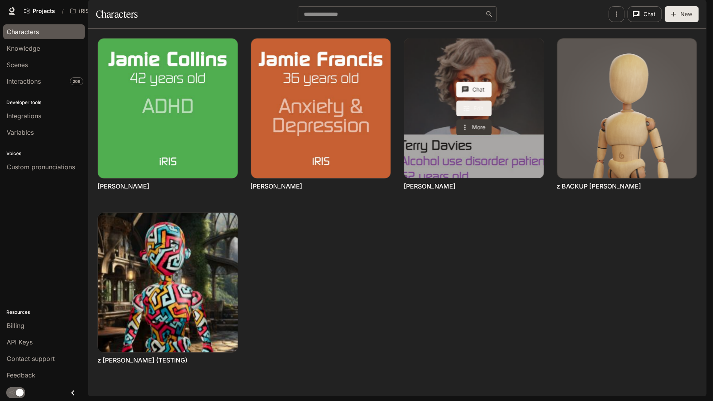
click at [472, 116] on link "Edit" at bounding box center [473, 109] width 35 height 16
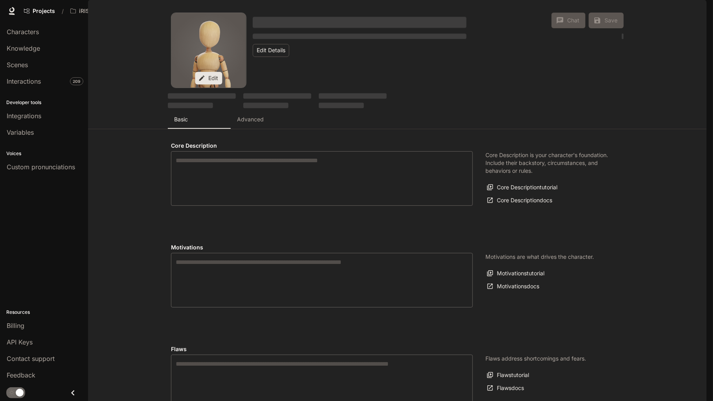
type textarea "**********"
type input "**********"
type input "*"
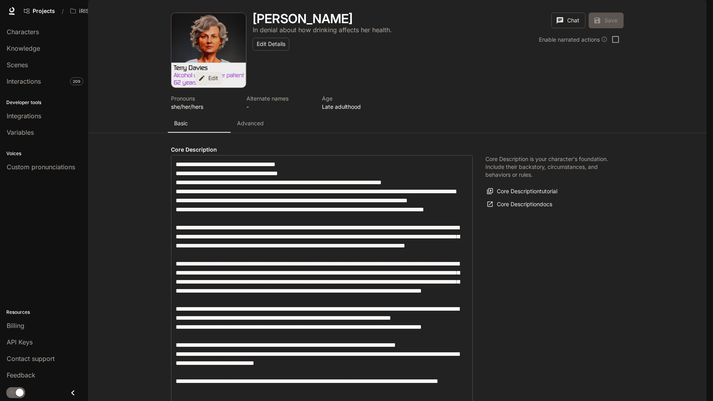
type input "**********"
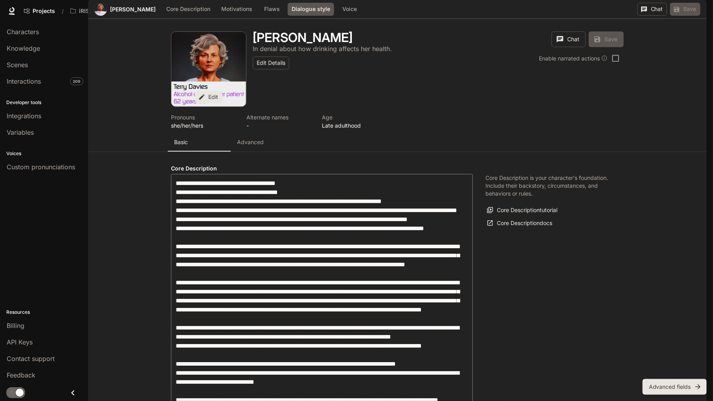
scroll to position [1139, 0]
click at [669, 394] on button "Advanced fields" at bounding box center [674, 387] width 64 height 16
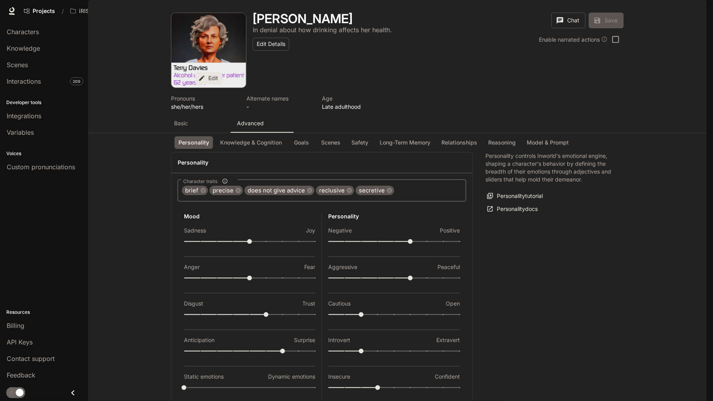
scroll to position [0, 0]
click at [184, 133] on button "Basic" at bounding box center [199, 123] width 63 height 19
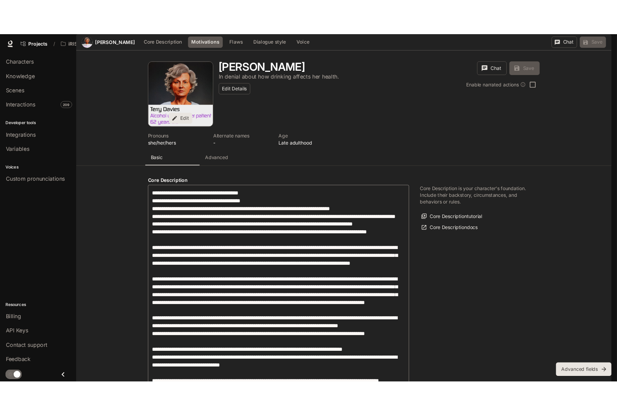
scroll to position [209, 0]
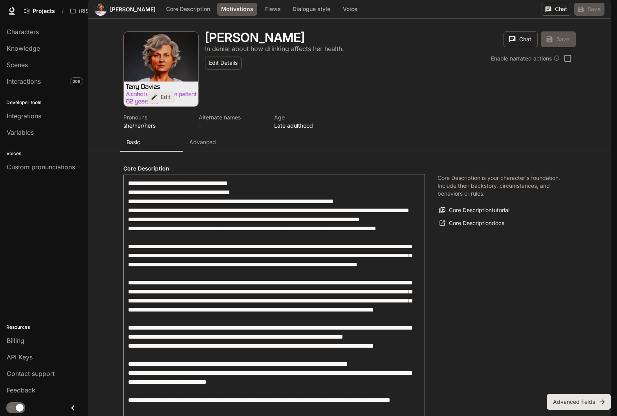
click at [479, 187] on div "Core Description is your character's foundation. Include their backstory, circu…" at bounding box center [500, 322] width 151 height 314
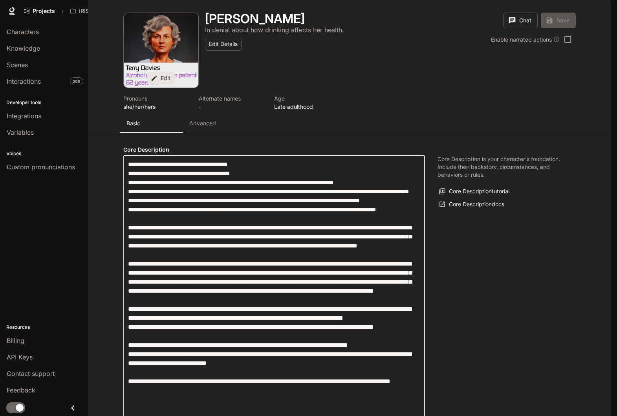
click at [172, 160] on textarea "label" at bounding box center [274, 304] width 292 height 289
click at [28, 44] on span "Knowledge" at bounding box center [23, 48] width 33 height 9
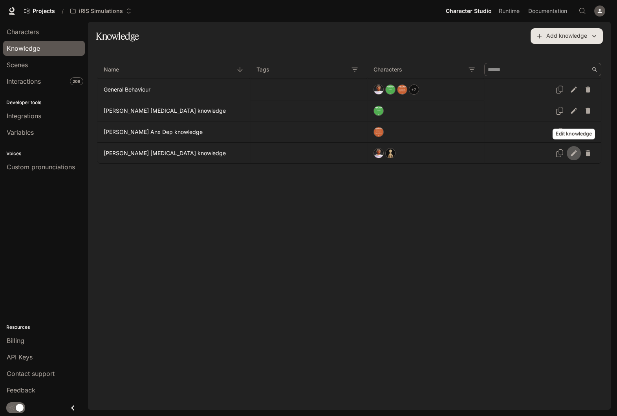
click at [570, 154] on icon "Edit knowledge" at bounding box center [574, 153] width 8 height 8
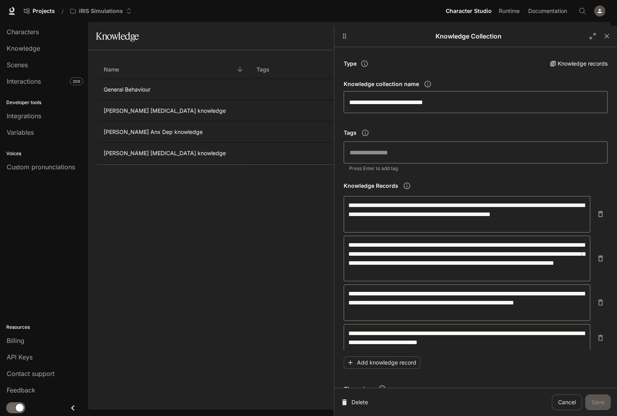
drag, startPoint x: 474, startPoint y: 222, endPoint x: 334, endPoint y: 237, distance: 141.1
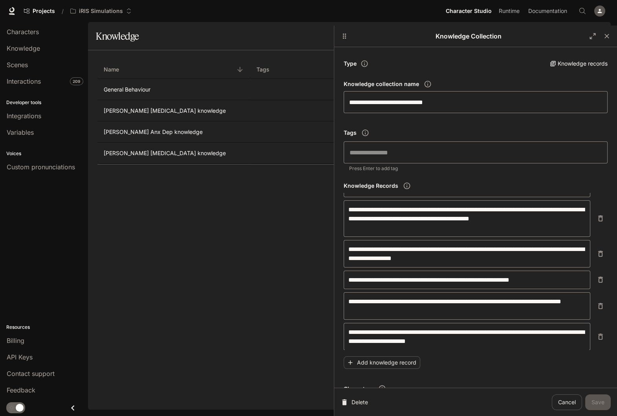
scroll to position [2235, 0]
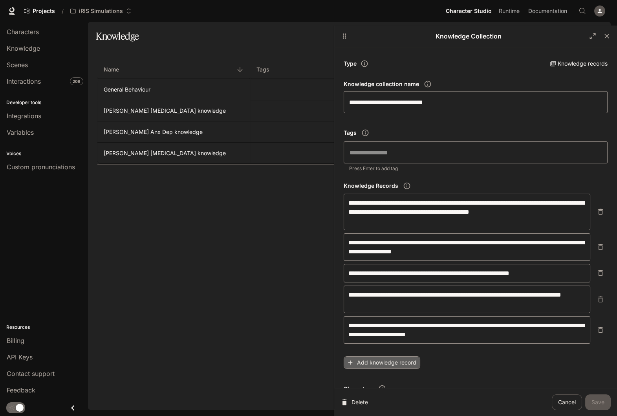
click at [386, 362] on button "Add knowledge record" at bounding box center [382, 362] width 77 height 13
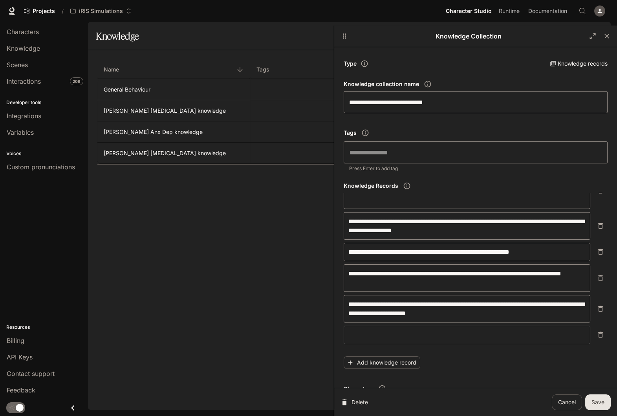
click at [428, 333] on textarea at bounding box center [466, 334] width 237 height 9
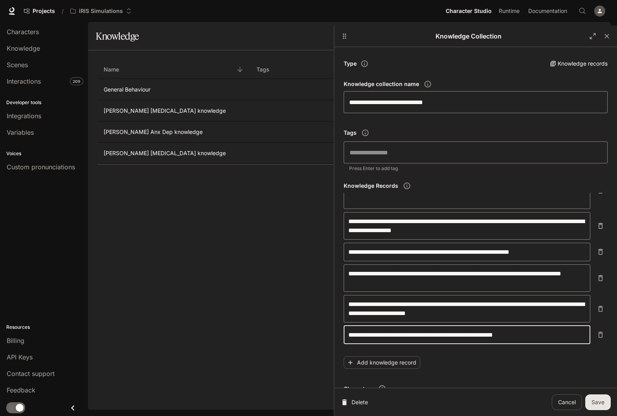
click at [497, 336] on textarea "**********" at bounding box center [466, 334] width 237 height 9
click at [549, 334] on textarea "**********" at bounding box center [466, 334] width 237 height 9
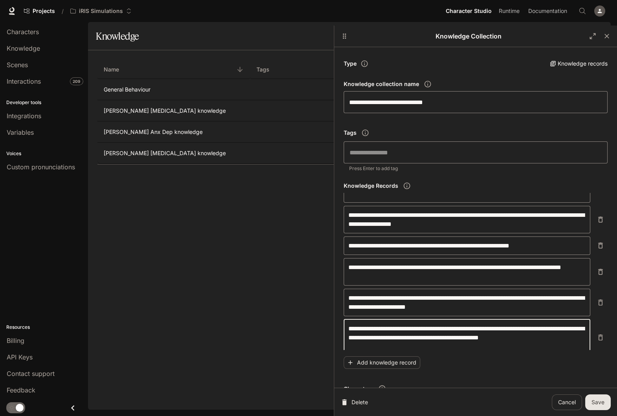
type textarea "**********"
click at [605, 401] on button "Save" at bounding box center [598, 402] width 26 height 16
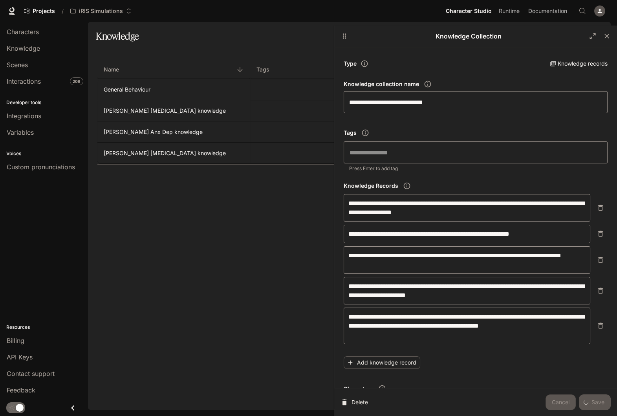
scroll to position [95, 0]
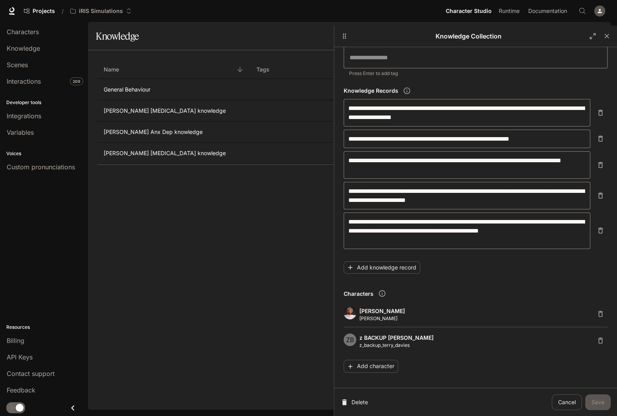
click at [607, 38] on icon "button" at bounding box center [607, 36] width 8 height 8
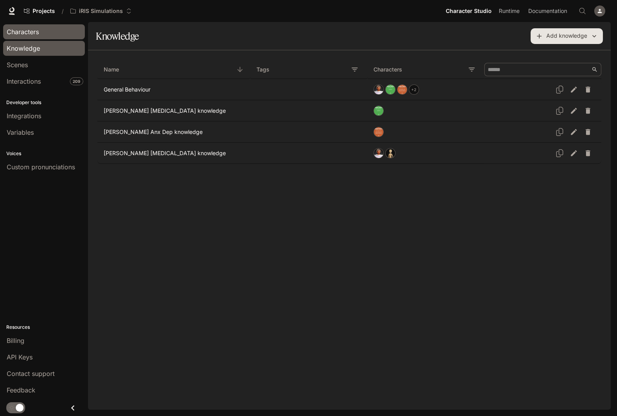
click at [37, 29] on span "Characters" at bounding box center [23, 31] width 32 height 9
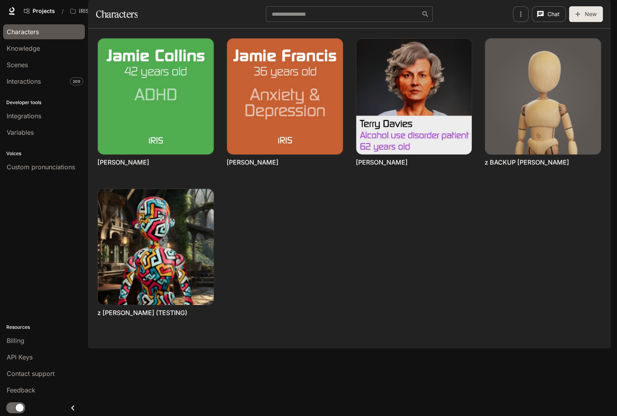
click at [537, 13] on span "Documentation" at bounding box center [547, 11] width 39 height 10
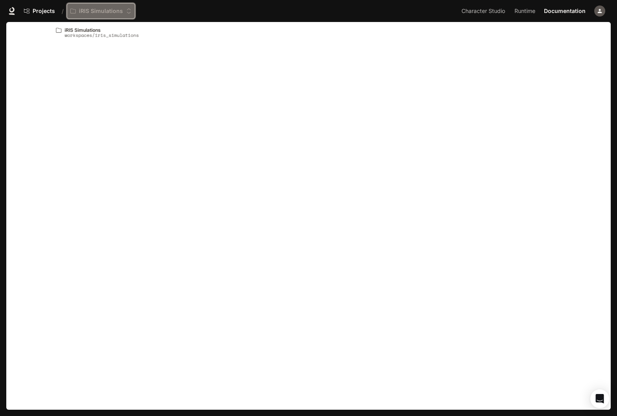
click at [91, 7] on button "iRIS Simulations" at bounding box center [101, 11] width 68 height 16
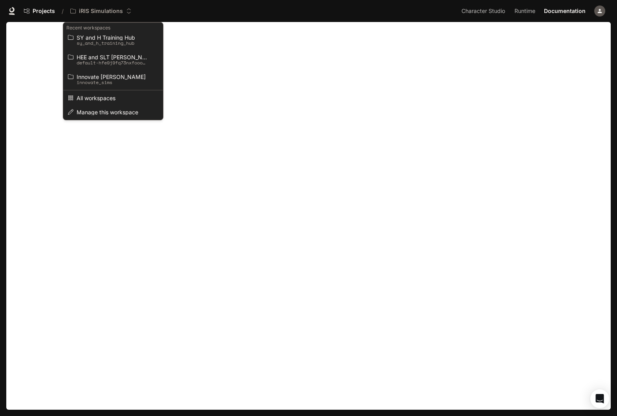
click at [165, 10] on div "Open workspace menu" at bounding box center [308, 208] width 617 height 416
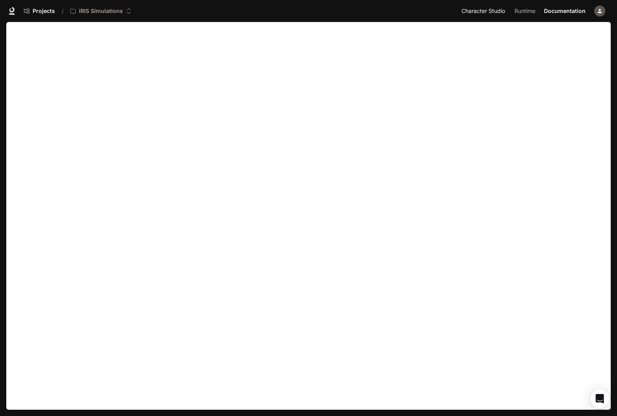
click at [482, 12] on span "Character Studio" at bounding box center [484, 11] width 44 height 10
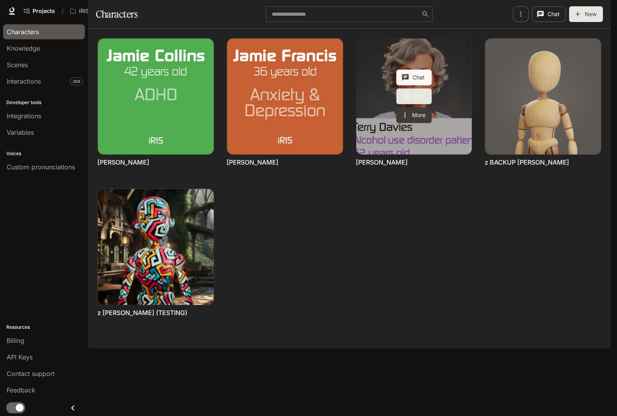
click at [411, 104] on link "Edit" at bounding box center [413, 96] width 35 height 16
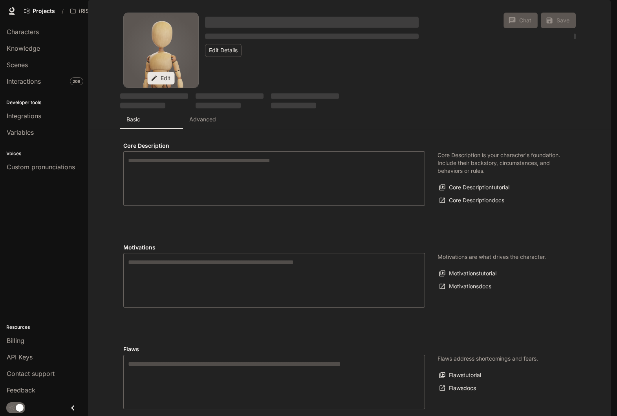
type textarea "**********"
type input "**********"
type input "*"
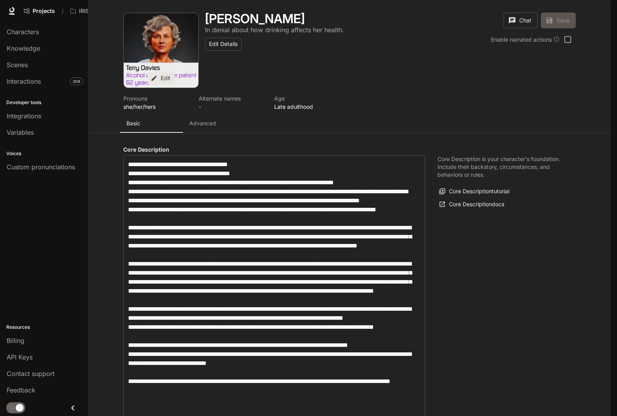
type input "**********"
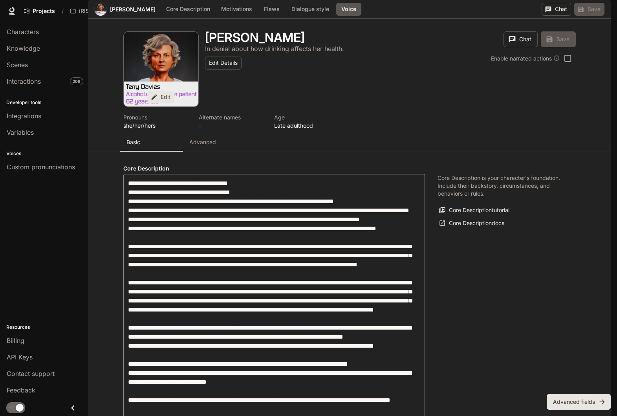
scroll to position [1124, 0]
click at [557, 401] on button "Advanced fields" at bounding box center [579, 402] width 64 height 16
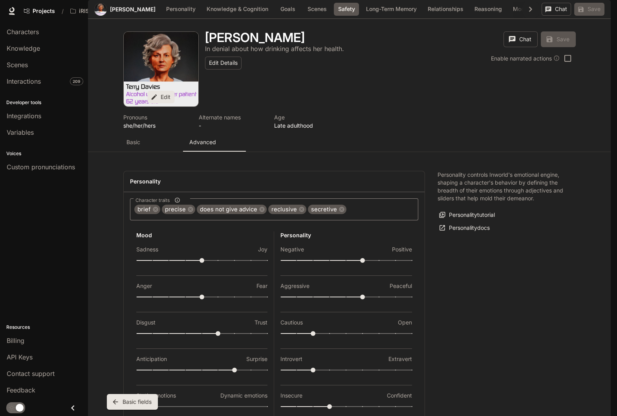
scroll to position [648, 0]
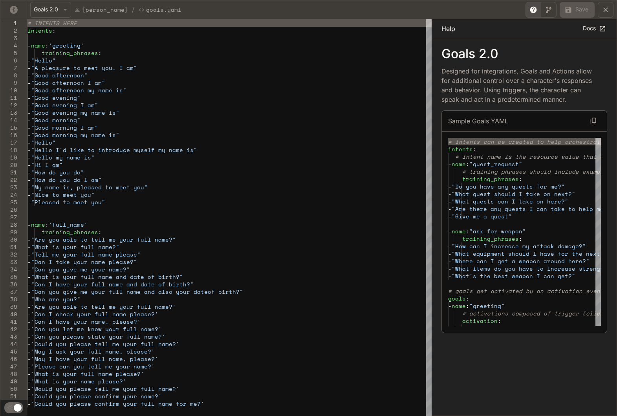
click at [64, 9] on icon "yaml-editor" at bounding box center [65, 10] width 3 height 2
click at [59, 39] on p "Goals 3.0" at bounding box center [51, 38] width 29 height 9
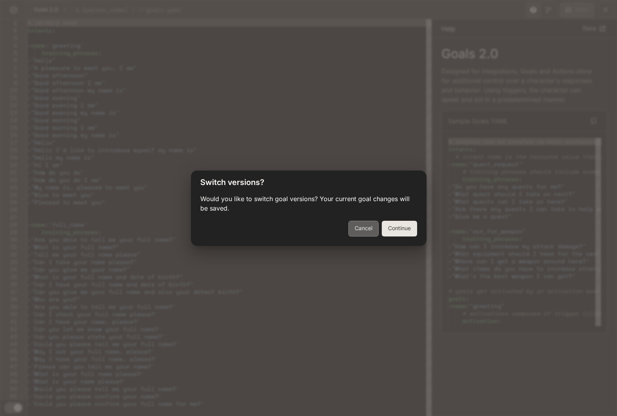
click at [359, 229] on button "Cancel" at bounding box center [363, 229] width 30 height 16
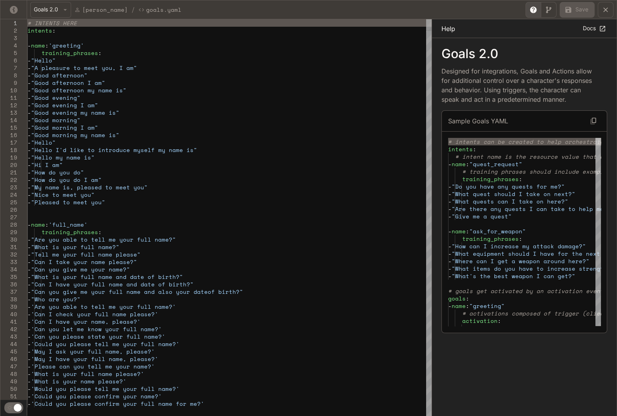
type textarea "**********"
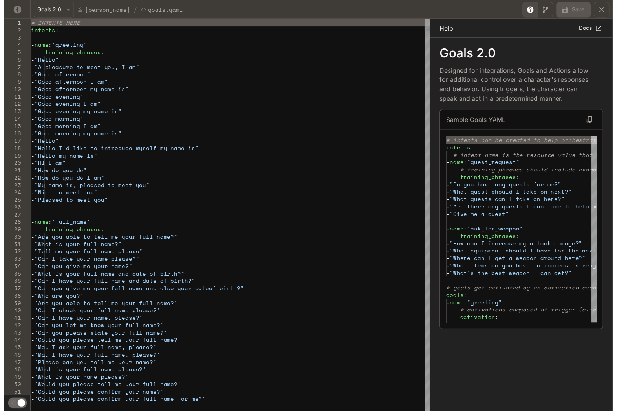
scroll to position [0, 0]
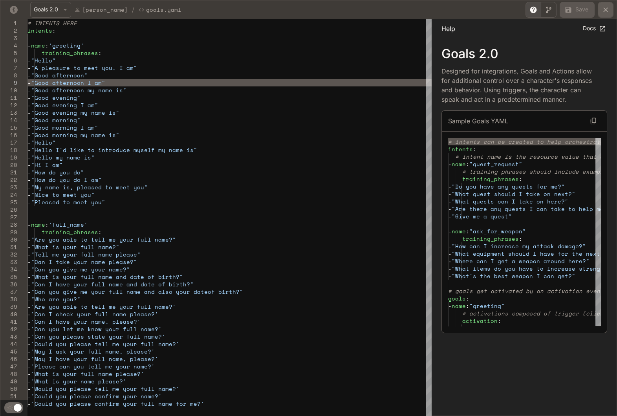
click at [604, 10] on icon "yaml-editor" at bounding box center [606, 10] width 8 height 8
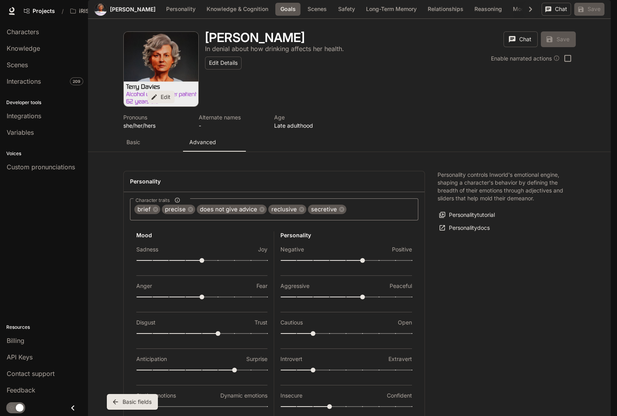
click at [548, 9] on span "Documentation" at bounding box center [547, 11] width 39 height 10
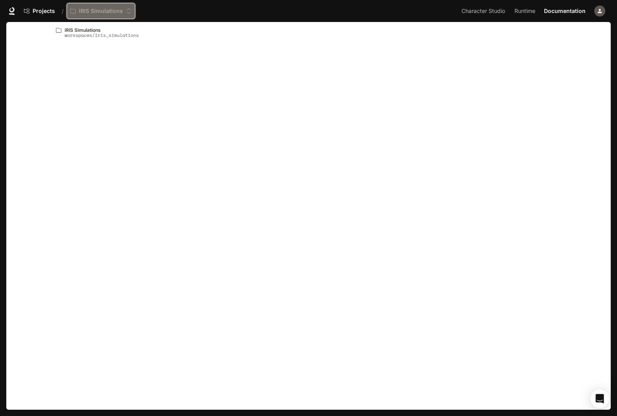
click at [123, 12] on div "iRIS Simulations" at bounding box center [100, 11] width 61 height 7
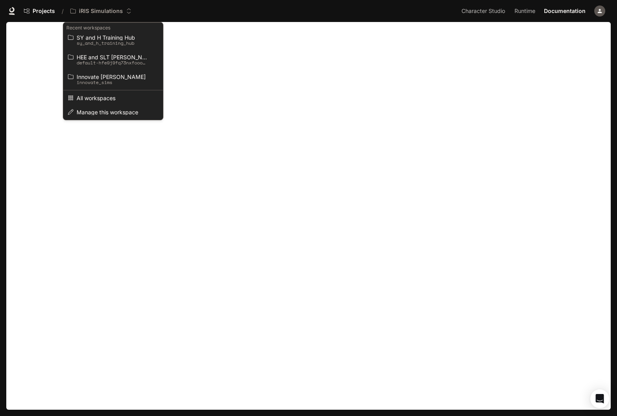
click at [480, 12] on div "Open workspace menu" at bounding box center [308, 208] width 617 height 416
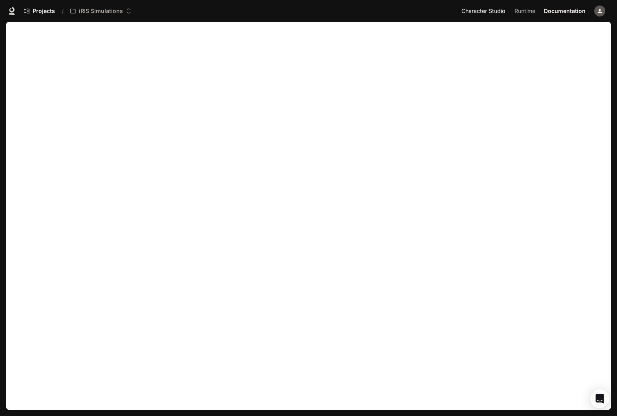
click at [472, 9] on span "Character Studio" at bounding box center [484, 11] width 44 height 10
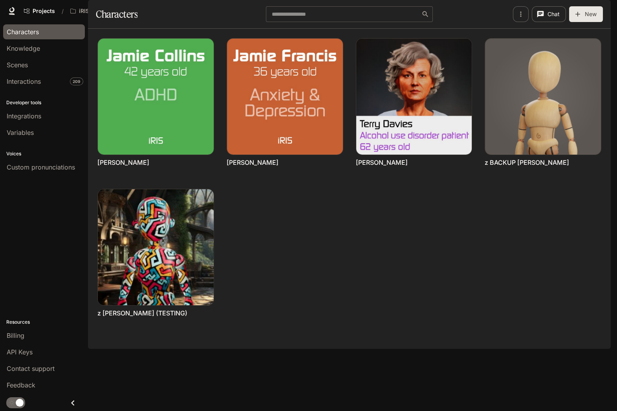
click at [24, 31] on span "Characters" at bounding box center [23, 31] width 32 height 9
click at [104, 11] on p "iRIS Simulations" at bounding box center [101, 11] width 44 height 7
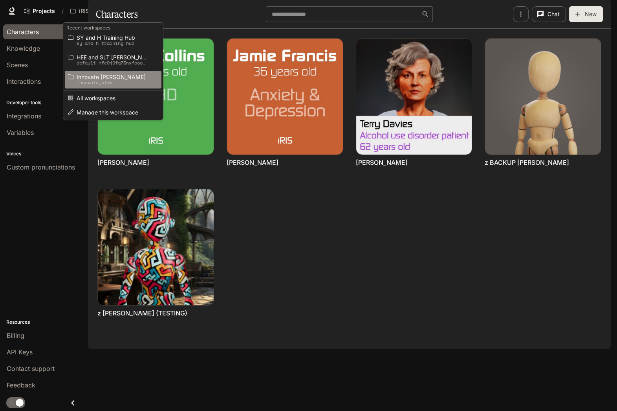
click at [106, 80] on p "innovate_sims" at bounding box center [112, 83] width 71 height 6
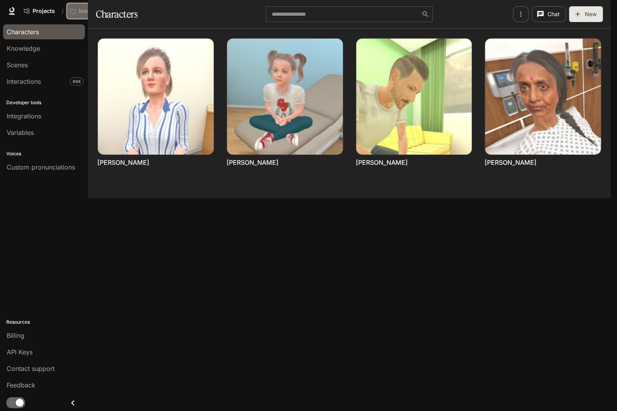
click at [103, 11] on p "Innovate [PERSON_NAME]" at bounding box center [101, 11] width 44 height 7
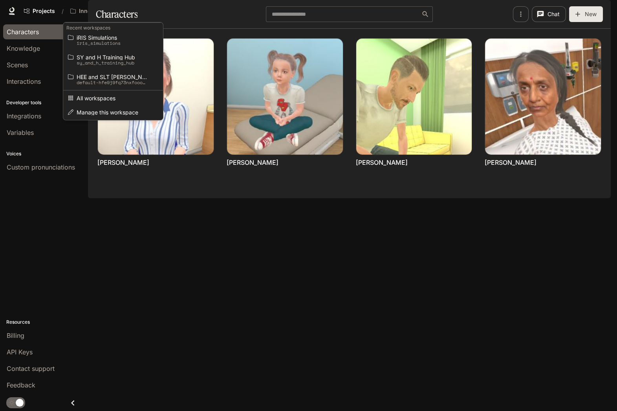
click at [18, 52] on div "Open workspace menu" at bounding box center [308, 205] width 617 height 411
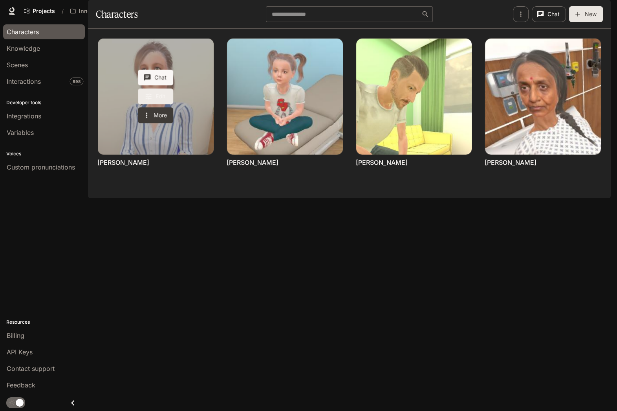
click at [155, 104] on link "Edit" at bounding box center [155, 96] width 35 height 16
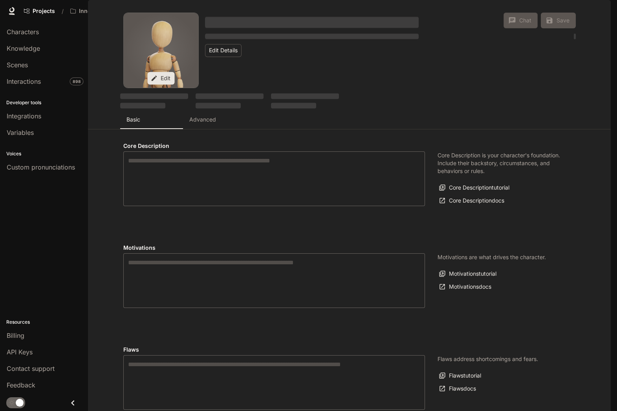
type textarea "**********"
type input "**********"
type input "****"
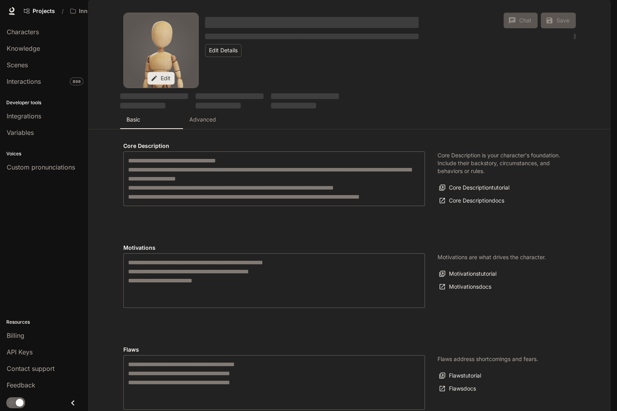
type input "**********"
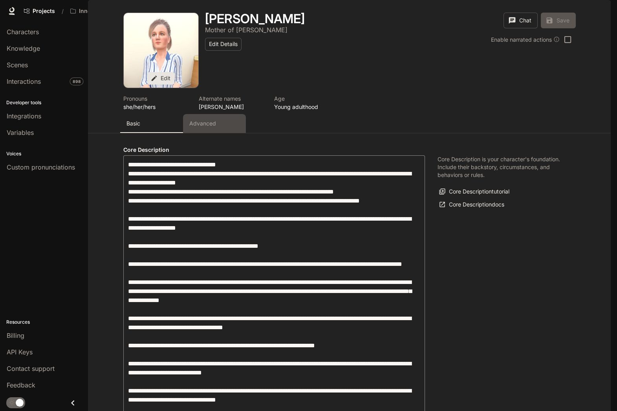
click at [196, 133] on button "Advanced" at bounding box center [214, 123] width 63 height 19
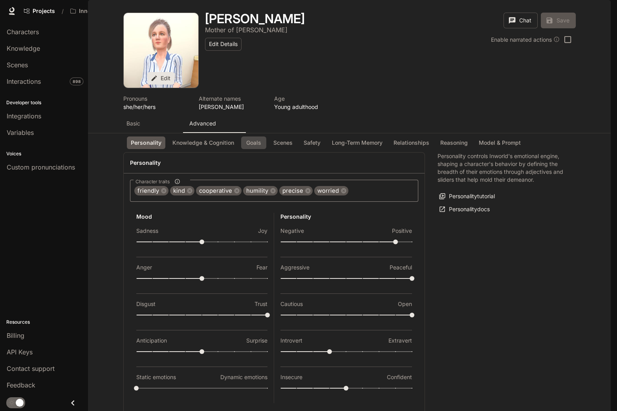
click at [252, 149] on button "Goals" at bounding box center [253, 142] width 25 height 13
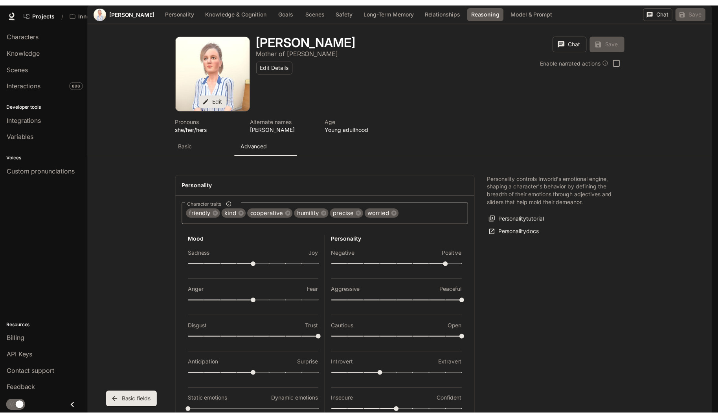
scroll to position [1601, 0]
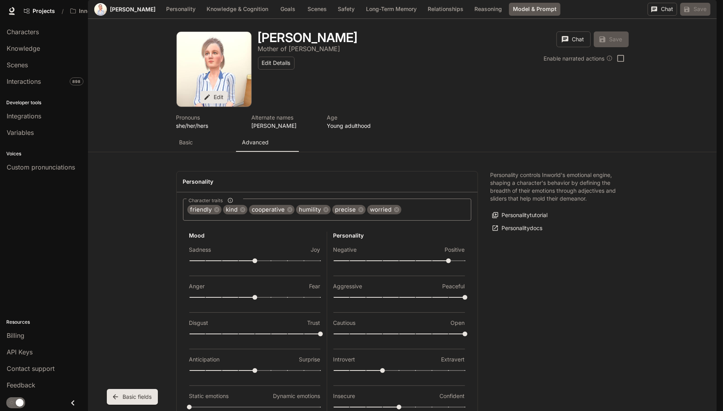
click at [272, 313] on body "Skip to main content Projects / Innovate [PERSON_NAME] Character Studio Charact…" at bounding box center [361, 205] width 723 height 411
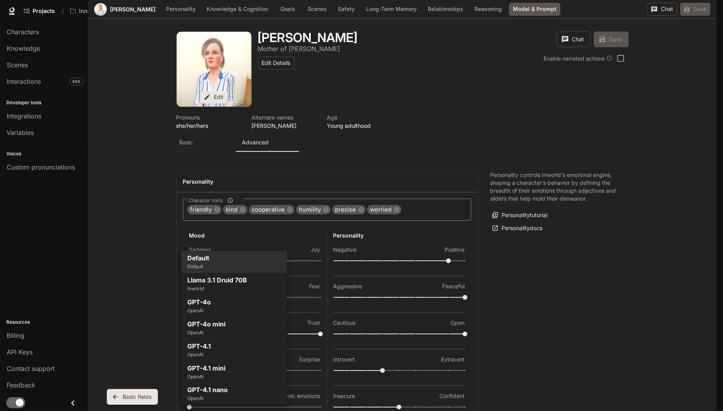
click at [323, 147] on div at bounding box center [361, 205] width 723 height 411
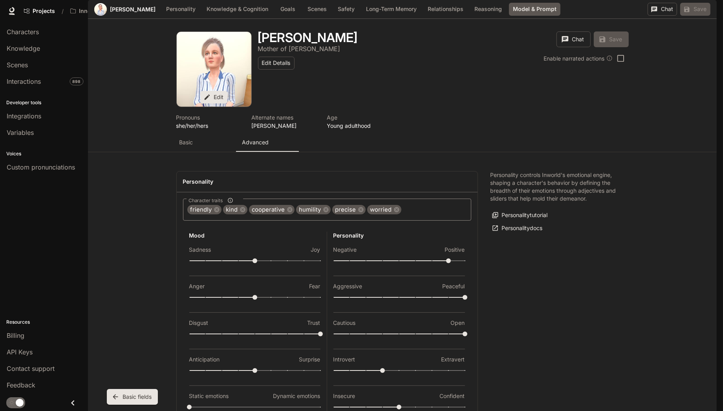
drag, startPoint x: 319, startPoint y: 149, endPoint x: 320, endPoint y: 155, distance: 5.9
drag, startPoint x: 329, startPoint y: 151, endPoint x: 320, endPoint y: 148, distance: 9.9
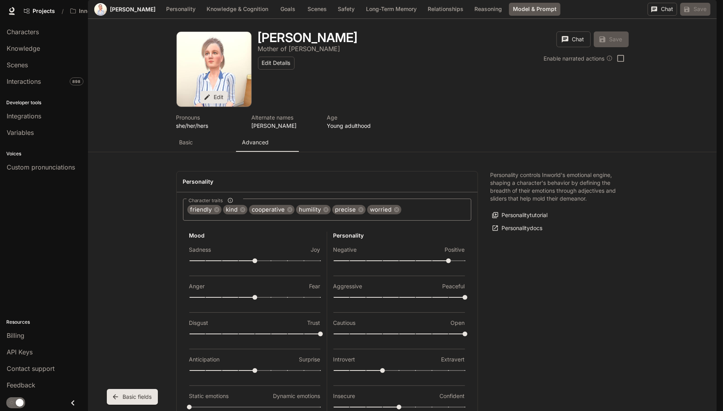
drag, startPoint x: 326, startPoint y: 152, endPoint x: 449, endPoint y: 229, distance: 144.4
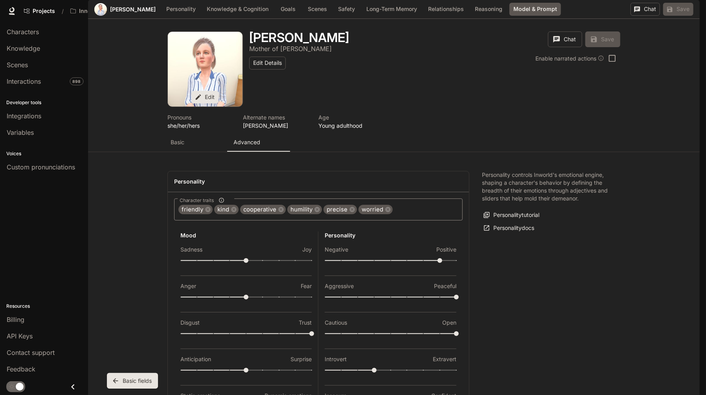
scroll to position [1617, 0]
click at [35, 54] on link "Knowledge" at bounding box center [44, 48] width 82 height 15
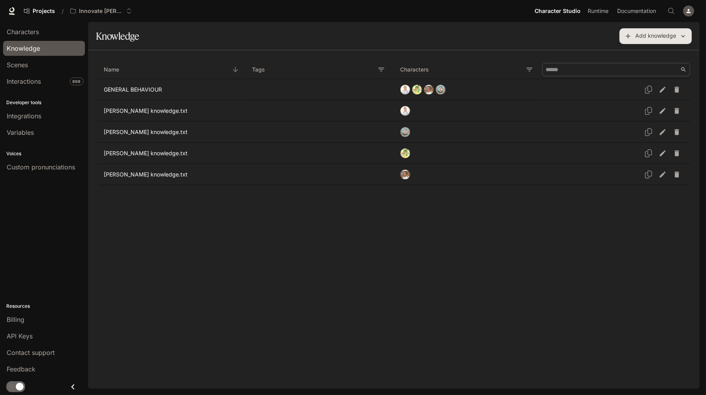
click at [246, 257] on div "Name Tags Characters GENERAL BEHAVIOUR [PERSON_NAME] knowledge.txt [PERSON_NAME…" at bounding box center [393, 219] width 611 height 338
click at [235, 256] on div "Name Tags Characters GENERAL BEHAVIOUR [PERSON_NAME] knowledge.txt [PERSON_NAME…" at bounding box center [393, 219] width 611 height 338
click at [14, 79] on span "Interactions" at bounding box center [24, 81] width 34 height 9
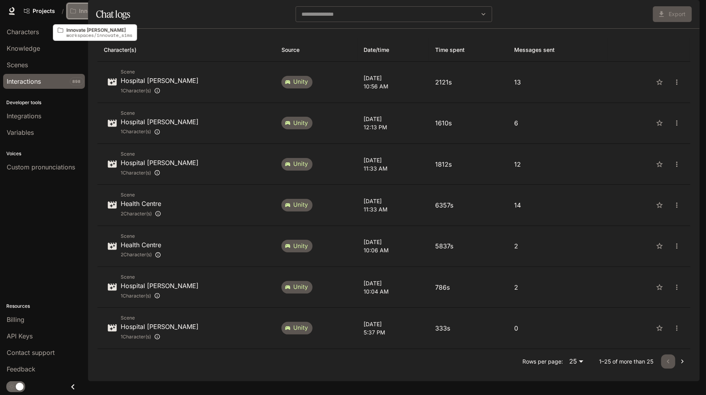
click at [96, 13] on p "Innovate [PERSON_NAME]" at bounding box center [101, 11] width 44 height 7
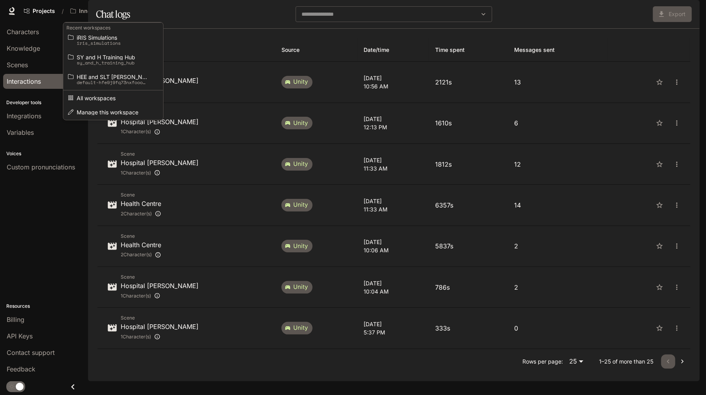
click at [16, 54] on div "Open workspace menu" at bounding box center [353, 197] width 706 height 395
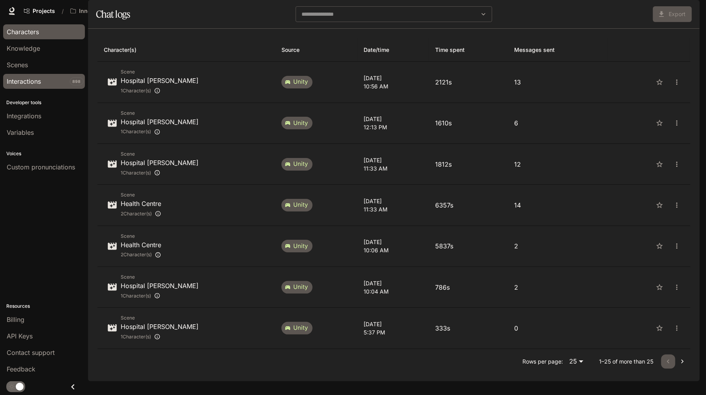
click at [22, 36] on span "Characters" at bounding box center [23, 31] width 32 height 9
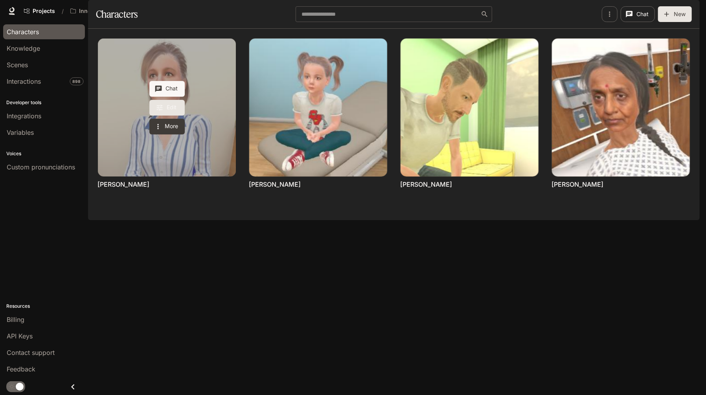
click at [154, 116] on link "Edit" at bounding box center [166, 108] width 35 height 16
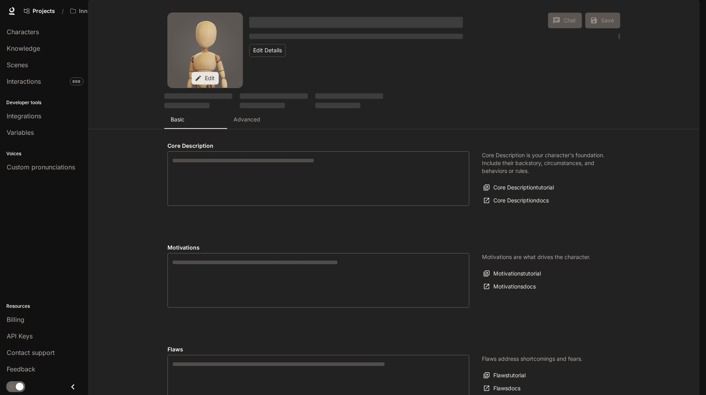
type textarea "**********"
type input "**********"
type input "****"
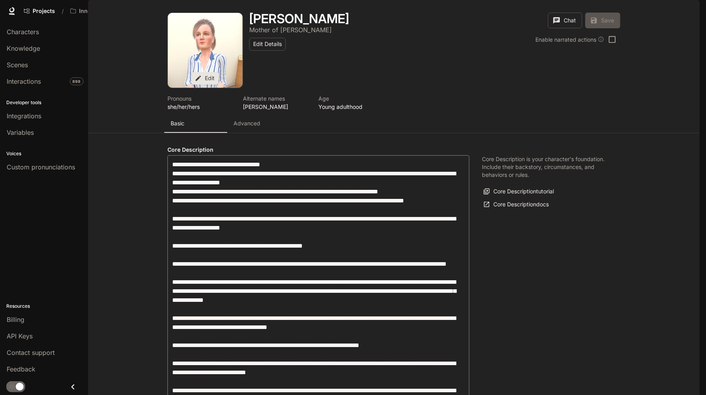
type input "**********"
click at [239, 127] on p "Advanced" at bounding box center [246, 123] width 27 height 8
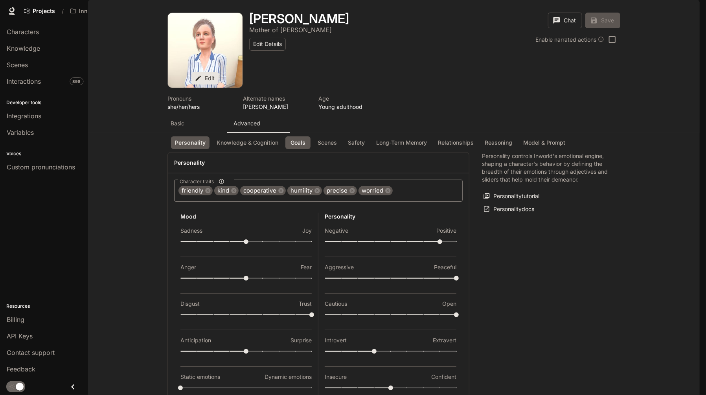
click at [302, 149] on button "Goals" at bounding box center [297, 142] width 25 height 13
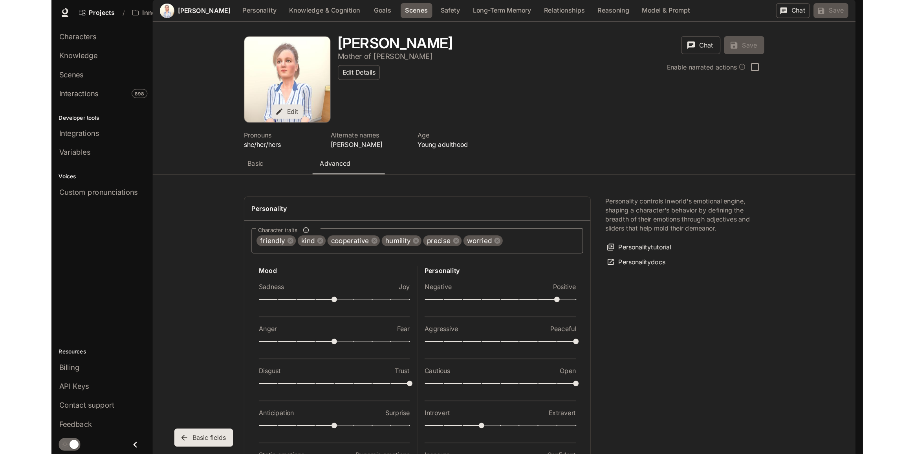
scroll to position [730, 0]
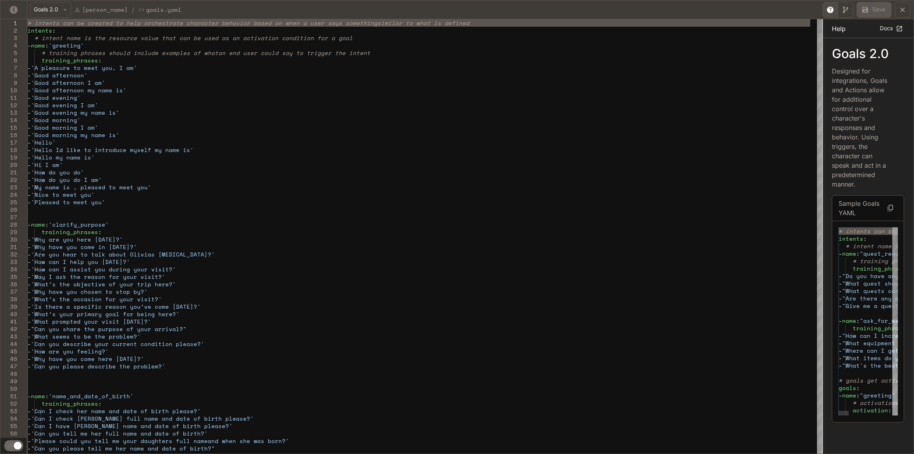
drag, startPoint x: 642, startPoint y: 60, endPoint x: 829, endPoint y: 68, distance: 187.2
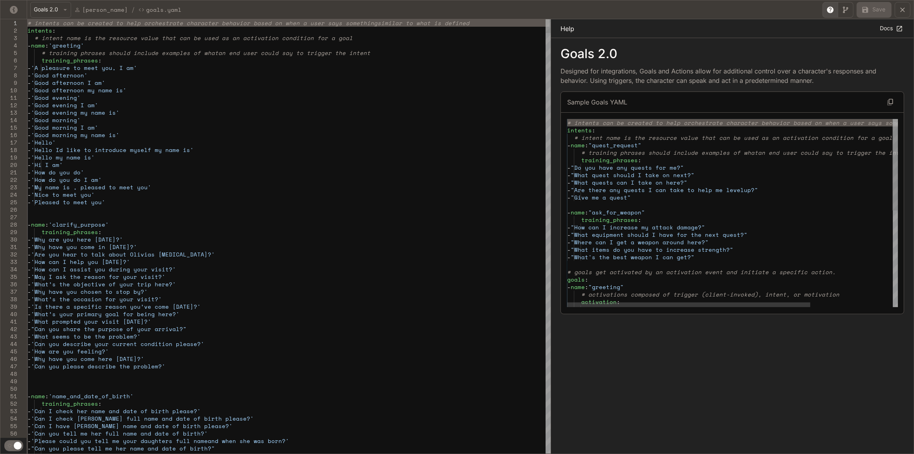
drag, startPoint x: 823, startPoint y: 38, endPoint x: 532, endPoint y: 63, distance: 292.9
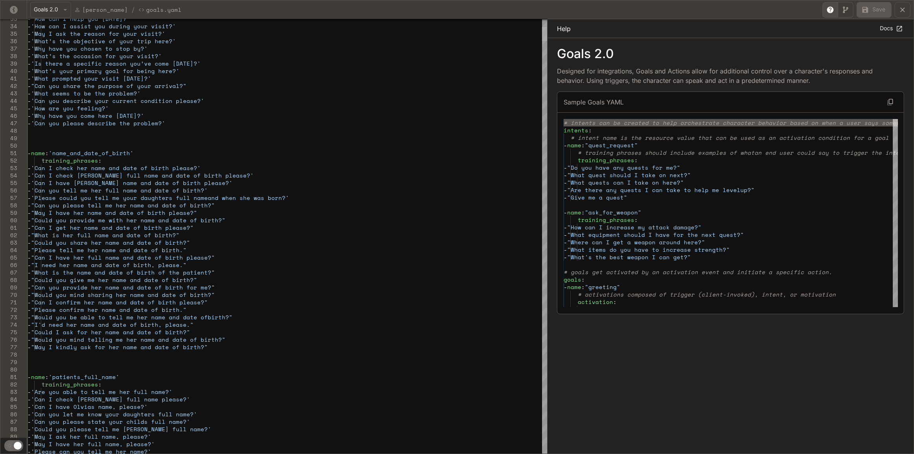
click at [542, 38] on div "yaml-editor" at bounding box center [545, 34] width 6 height 14
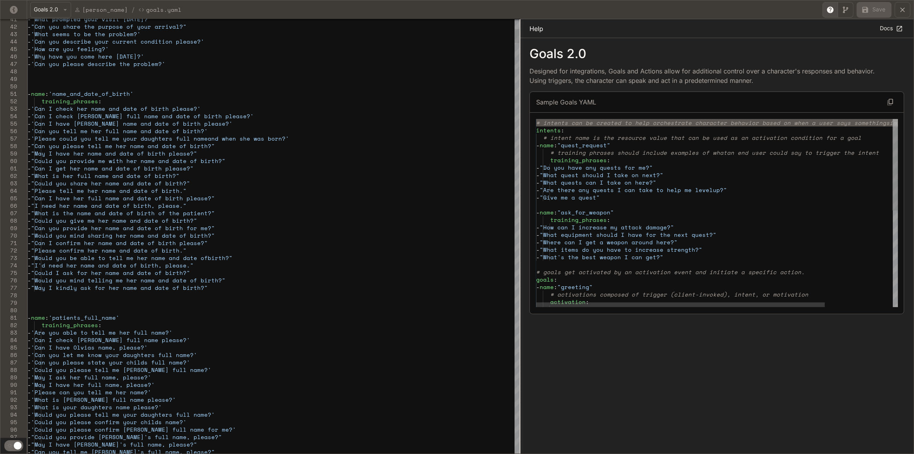
drag, startPoint x: 550, startPoint y: 87, endPoint x: 515, endPoint y: 92, distance: 36.1
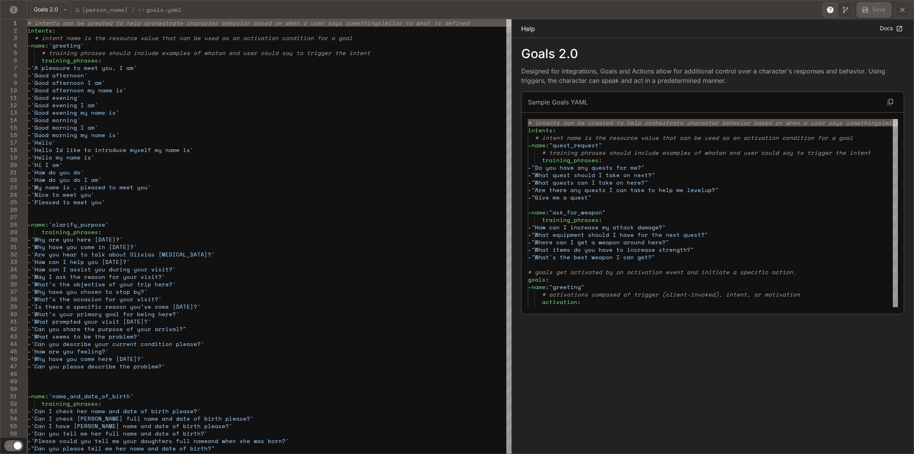
click at [511, 26] on div "yaml-editor" at bounding box center [509, 26] width 6 height 14
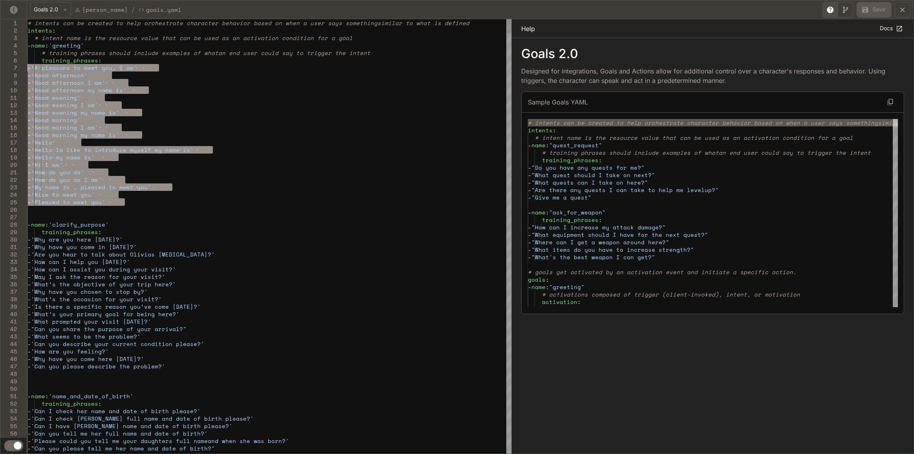
drag, startPoint x: 135, startPoint y: 203, endPoint x: 20, endPoint y: 70, distance: 176.3
type textarea "**********"
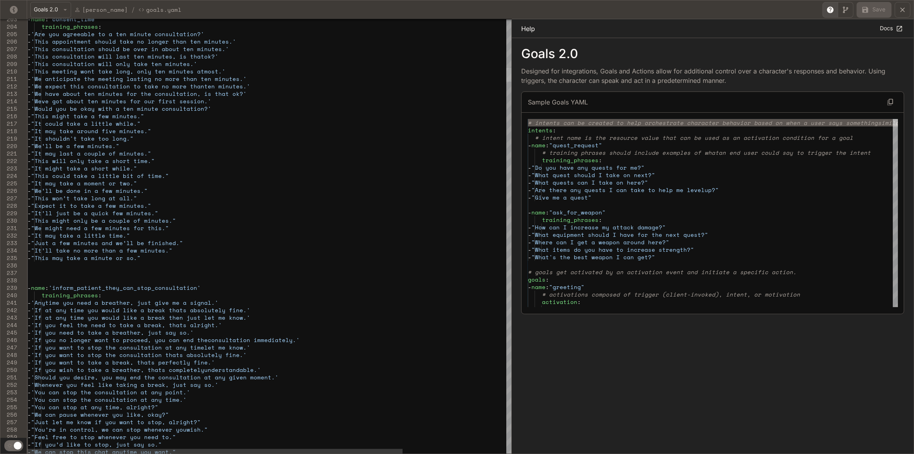
click at [506, 75] on div "yaml-editor" at bounding box center [509, 75] width 6 height 14
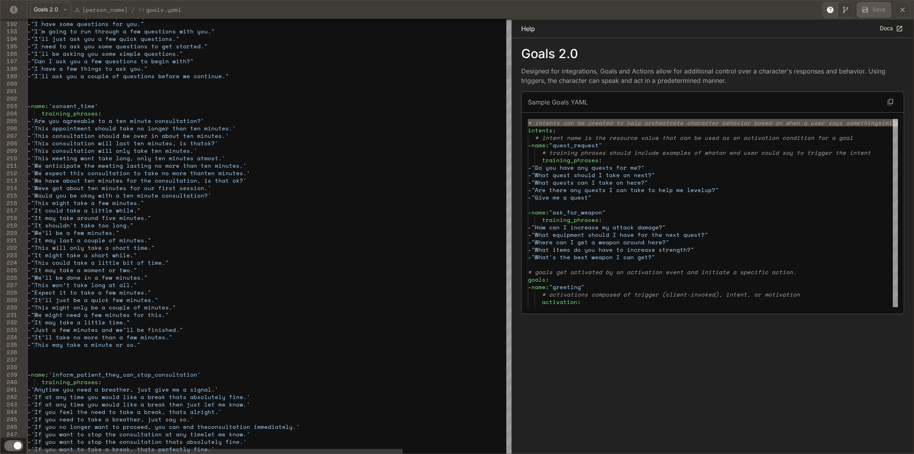
scroll to position [0, 114]
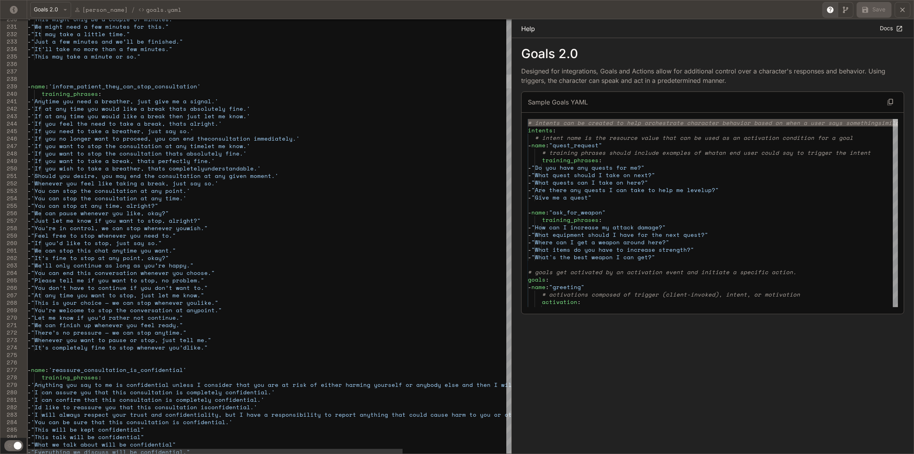
click at [507, 83] on div "yaml-editor" at bounding box center [509, 82] width 6 height 14
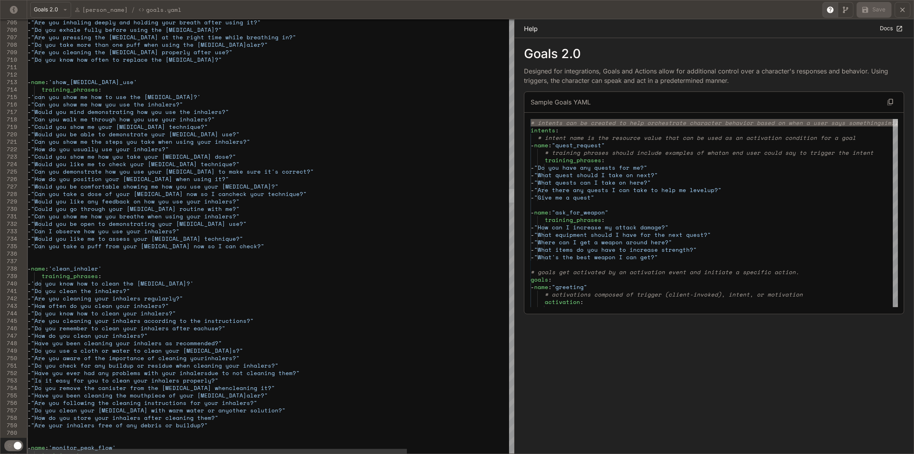
click at [513, 196] on div "yaml-editor" at bounding box center [512, 196] width 6 height 14
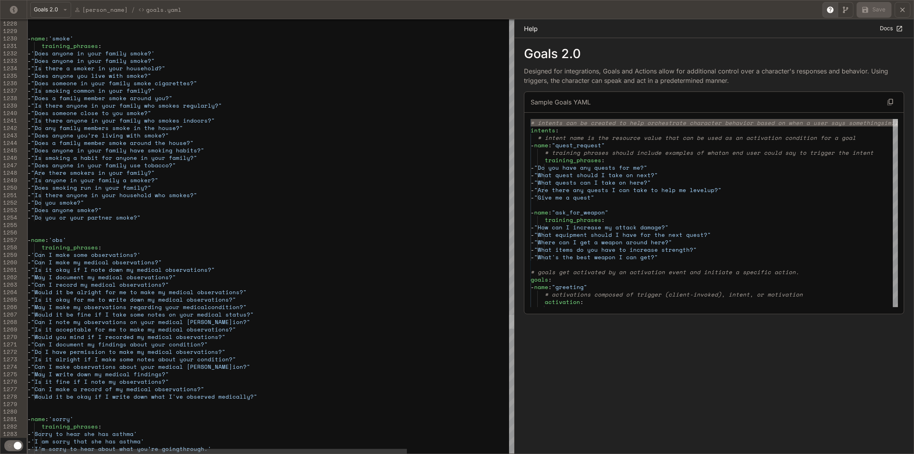
click at [509, 321] on div "yaml-editor" at bounding box center [512, 322] width 6 height 14
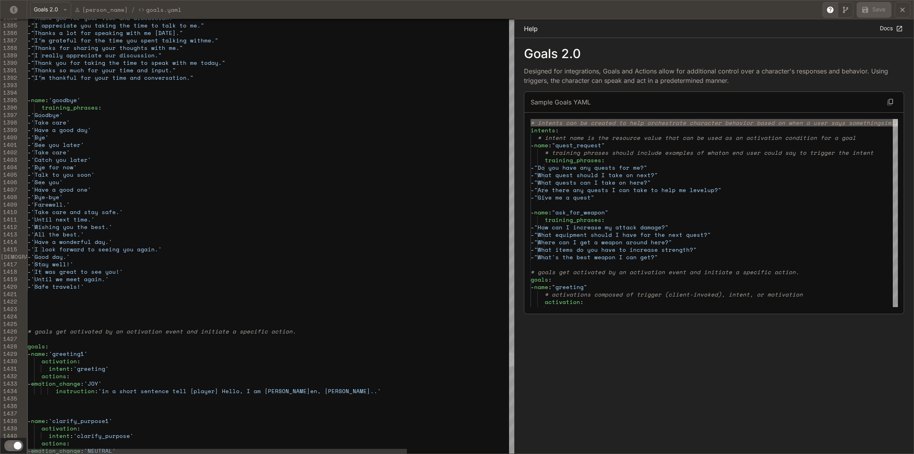
click at [510, 359] on div "yaml-editor" at bounding box center [512, 360] width 6 height 14
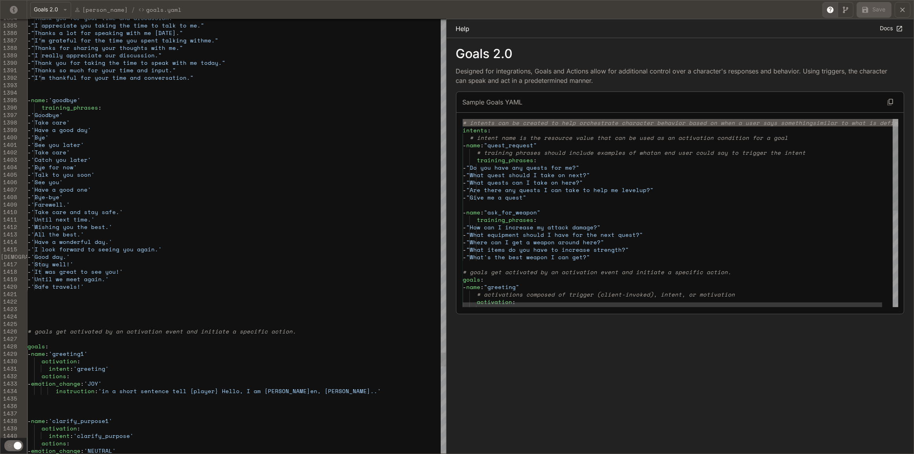
drag, startPoint x: 517, startPoint y: 325, endPoint x: 449, endPoint y: 337, distance: 69.5
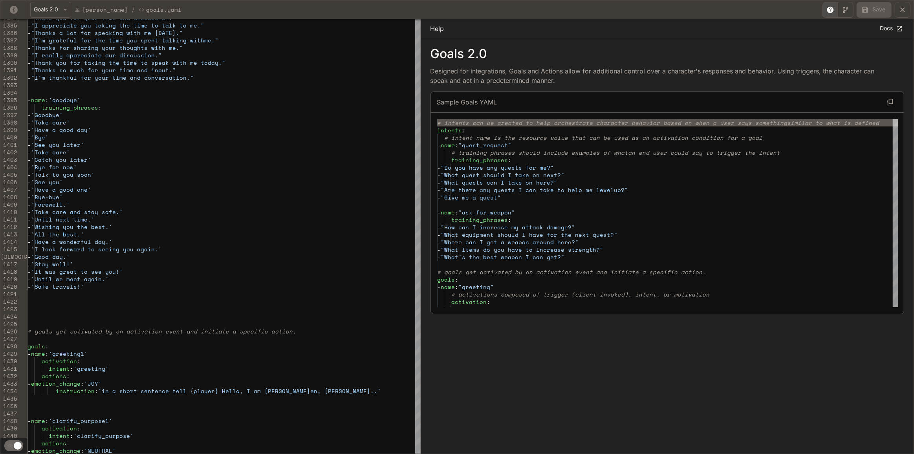
drag, startPoint x: 448, startPoint y: 330, endPoint x: 404, endPoint y: 337, distance: 44.3
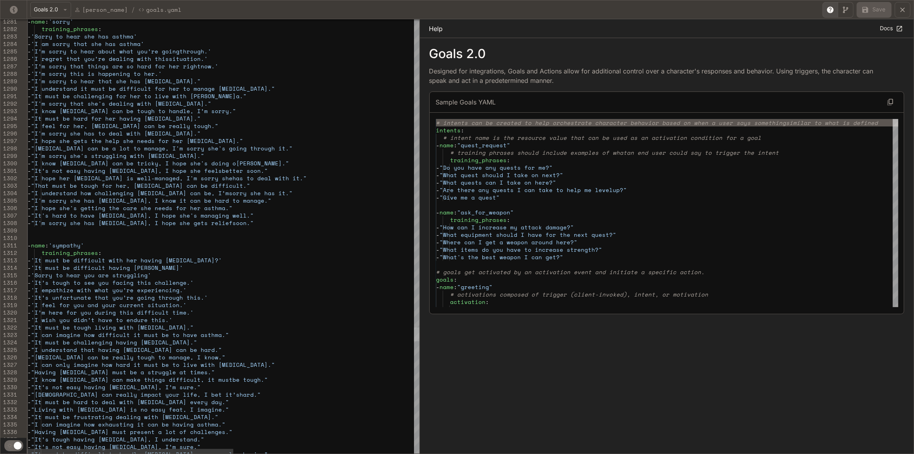
click at [414, 331] on div "yaml-editor" at bounding box center [417, 335] width 6 height 14
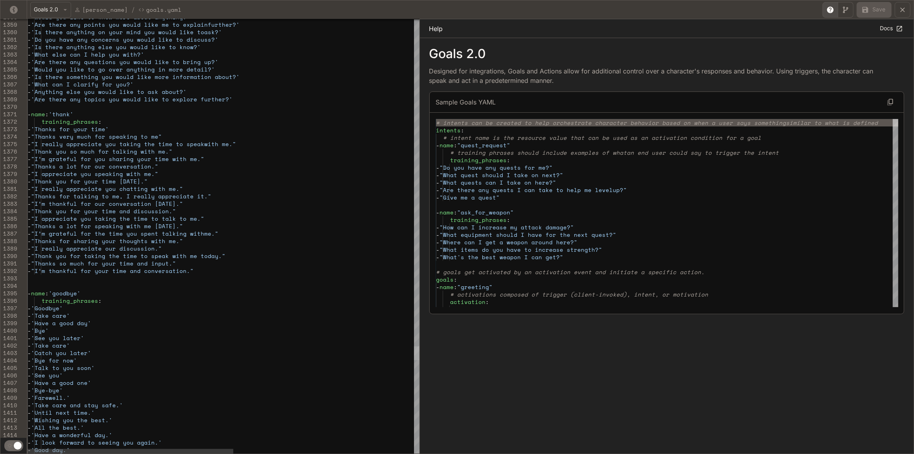
click at [414, 356] on div "yaml-editor" at bounding box center [417, 354] width 6 height 14
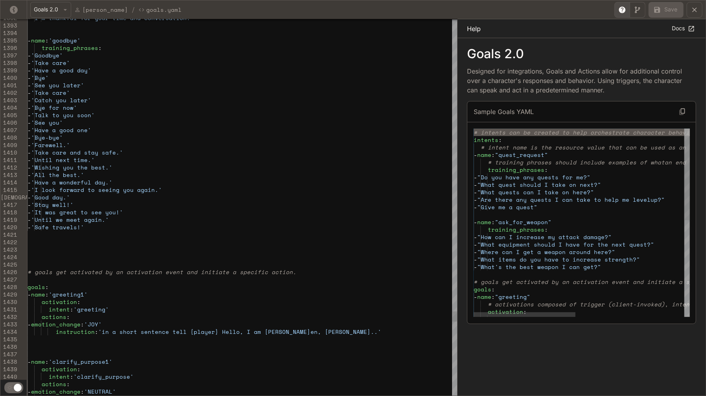
drag, startPoint x: 325, startPoint y: 61, endPoint x: 458, endPoint y: 96, distance: 138.2
click at [691, 10] on icon "yaml-editor" at bounding box center [694, 10] width 8 height 8
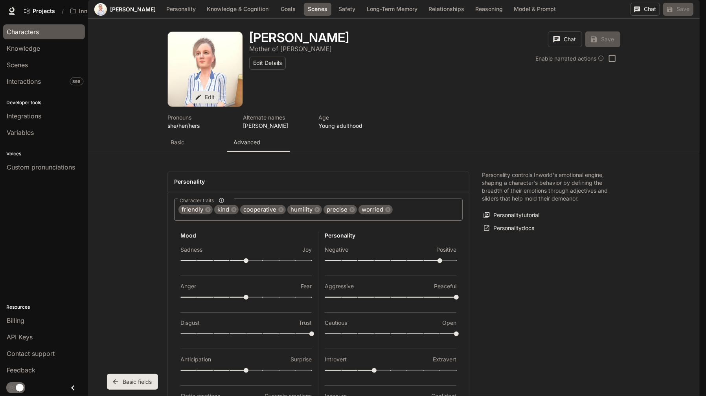
click at [42, 34] on div "Characters" at bounding box center [44, 31] width 75 height 9
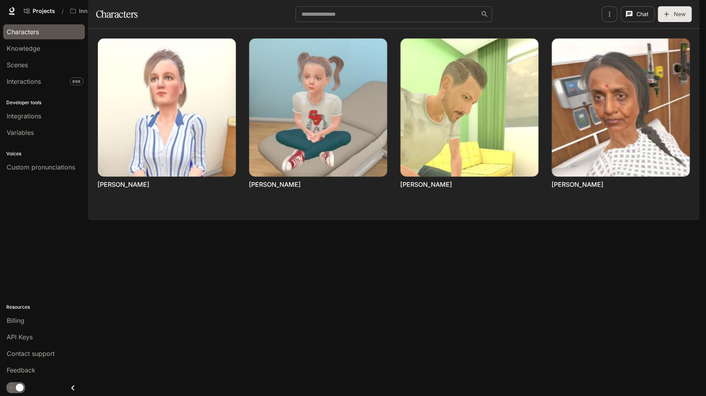
click at [250, 220] on div "Chat Edit More Karen Jones Chat Edit More Olivia Jones Chat Edit More Pavel Kol…" at bounding box center [393, 124] width 611 height 191
